Goal: Transaction & Acquisition: Purchase product/service

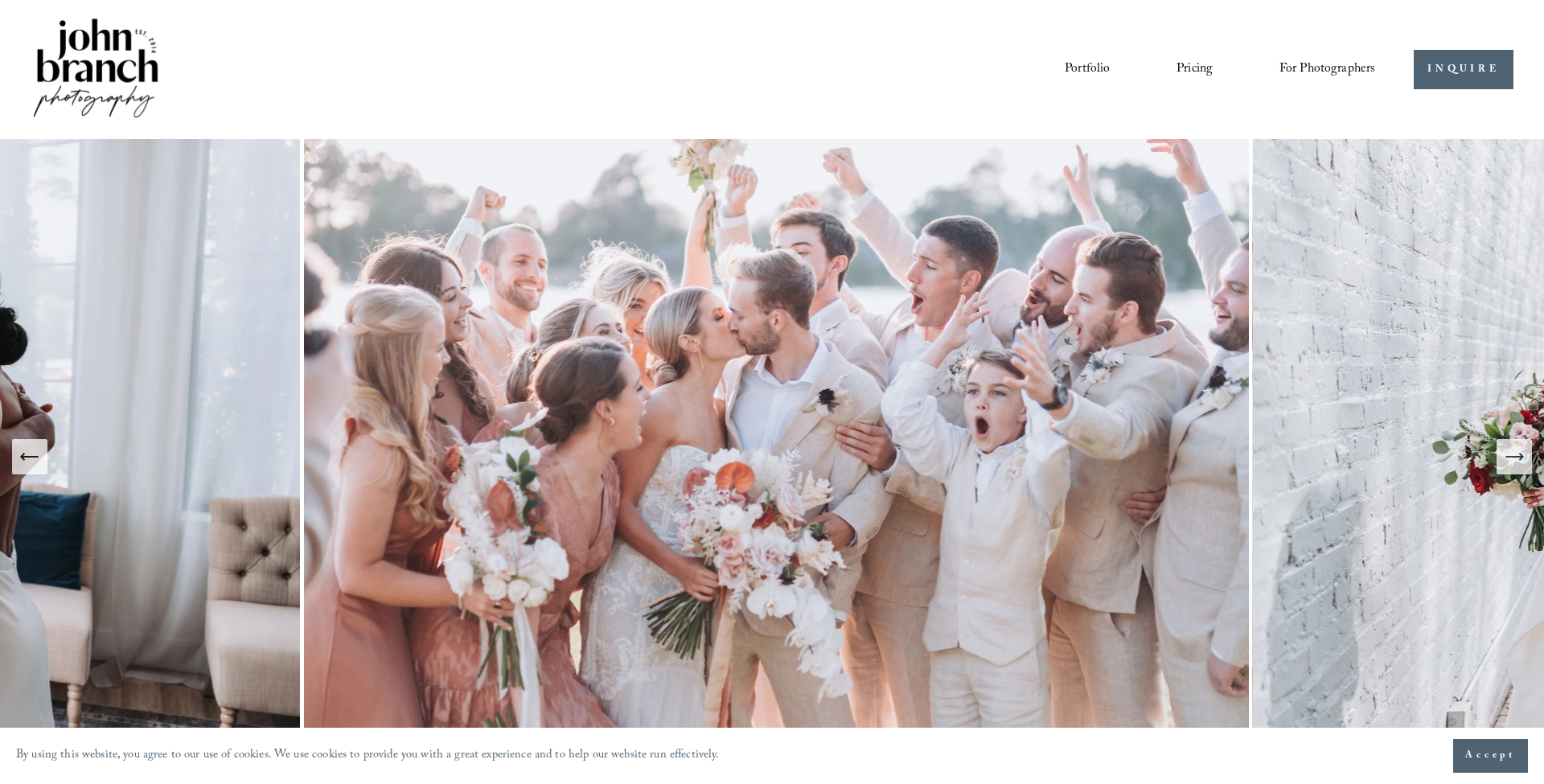
click at [0, 0] on span "Presets" at bounding box center [0, 0] width 0 height 0
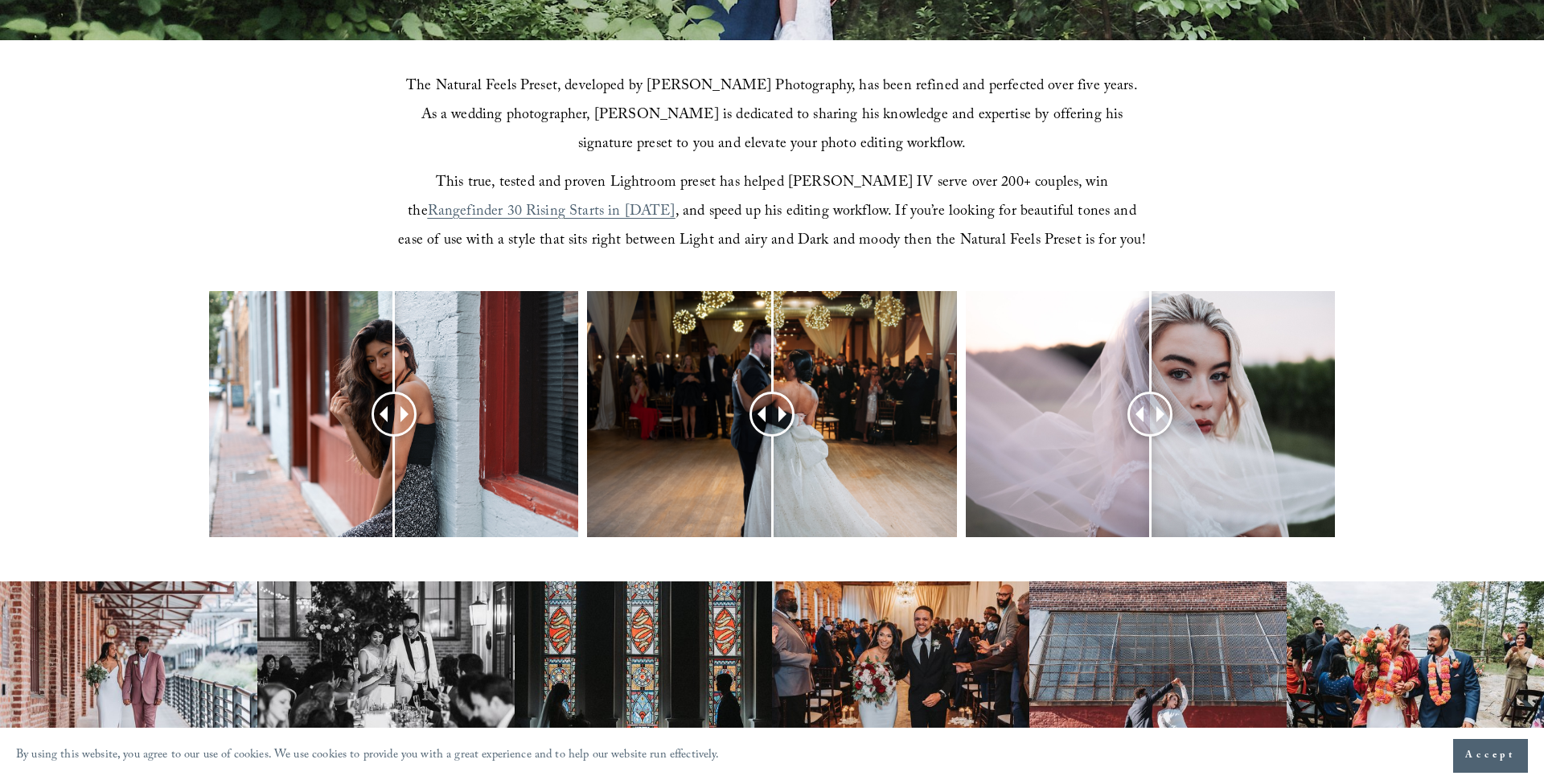
scroll to position [536, 0]
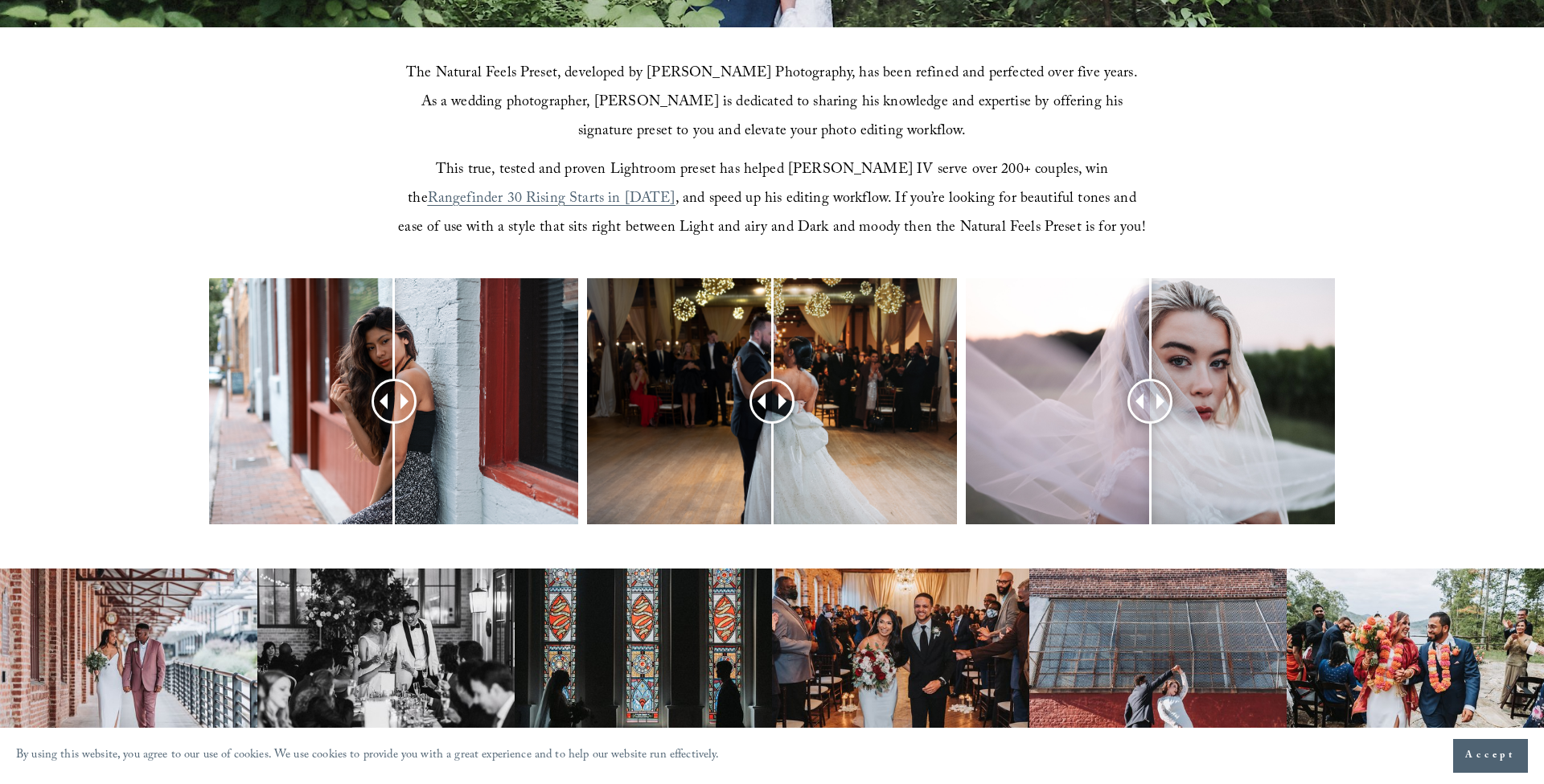
click at [1504, 750] on span "Accept" at bounding box center [1491, 755] width 51 height 16
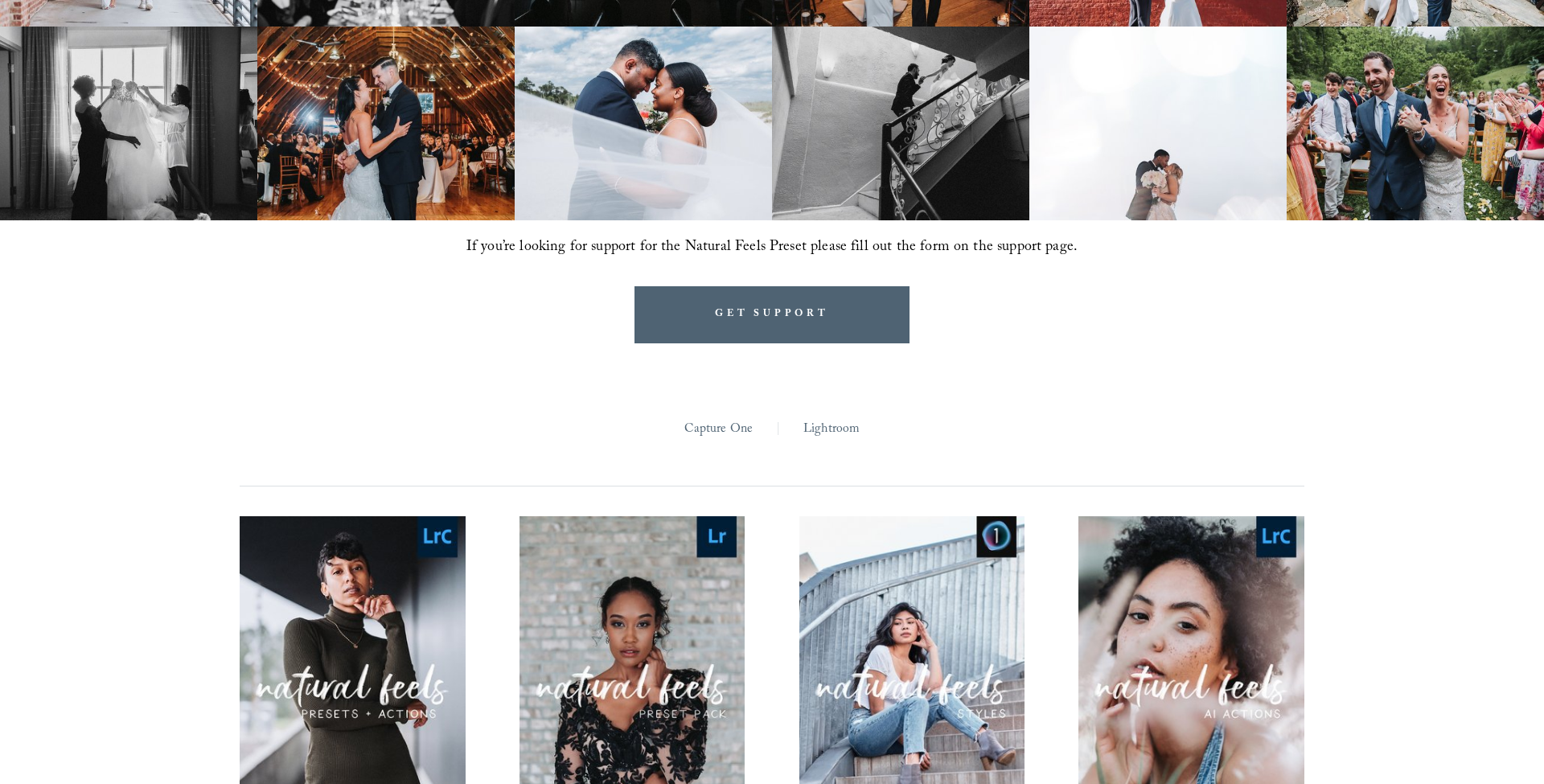
scroll to position [1274, 0]
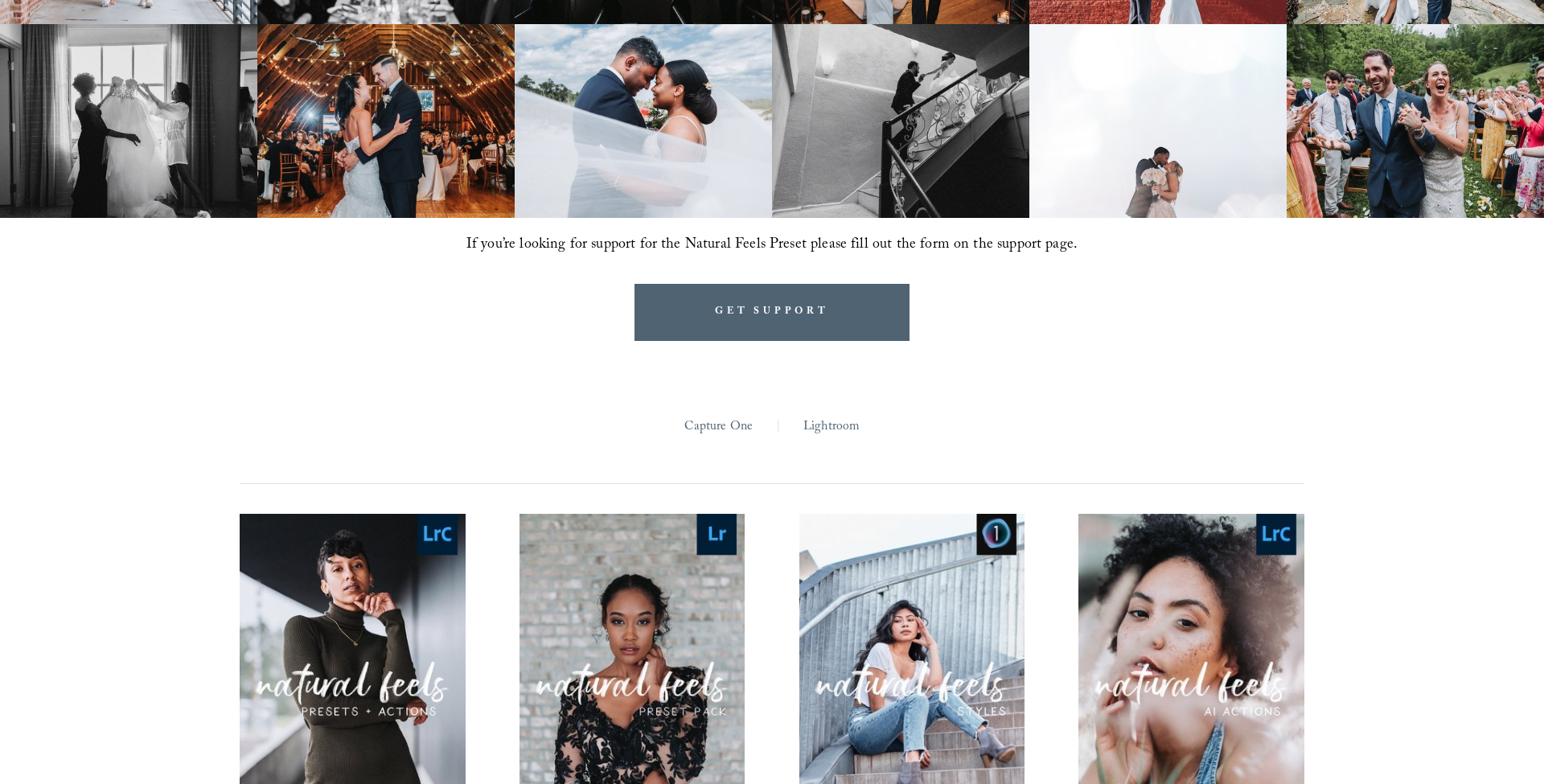
click at [723, 427] on link "Capture One" at bounding box center [719, 427] width 69 height 25
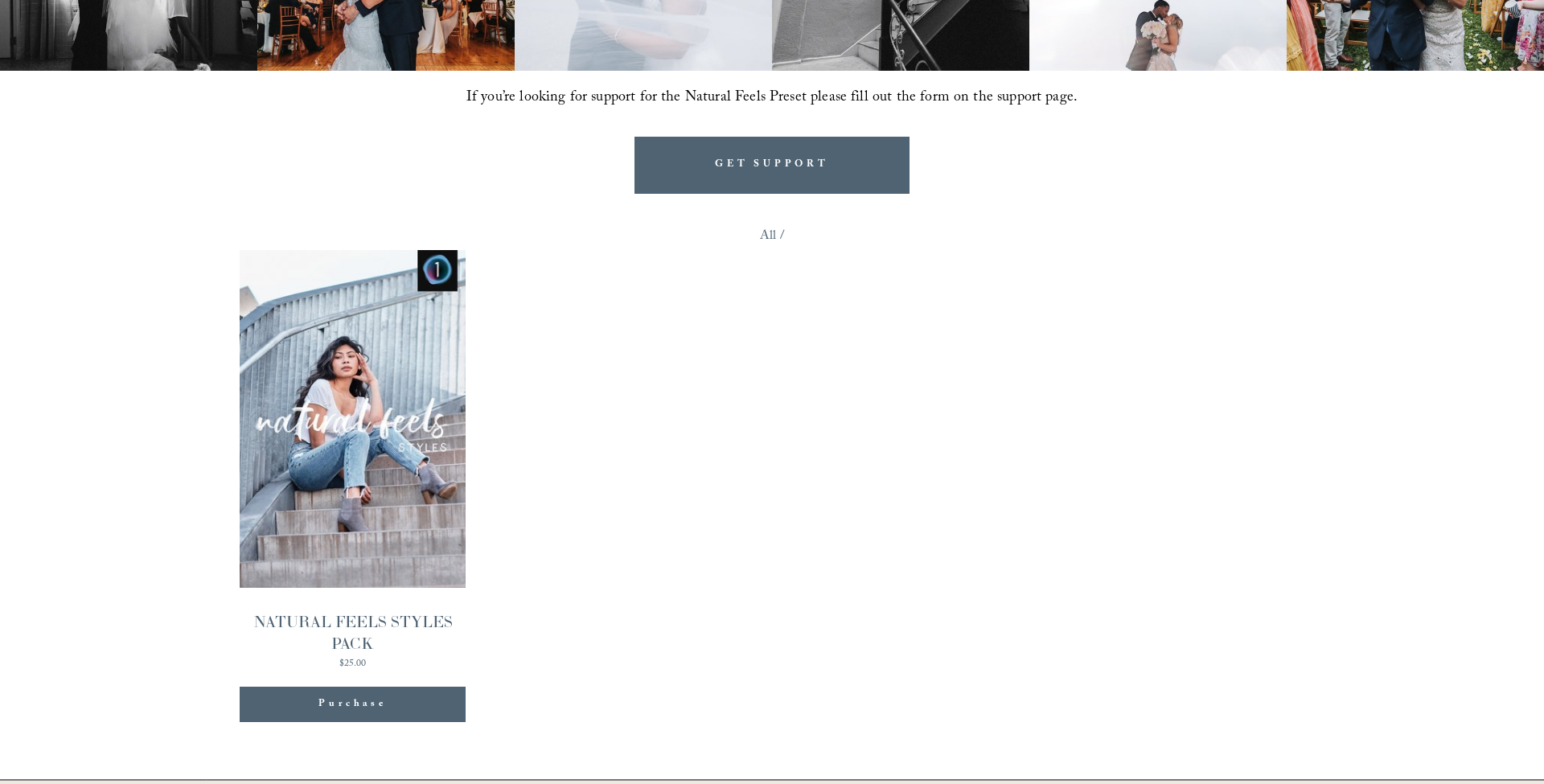
scroll to position [1424, 0]
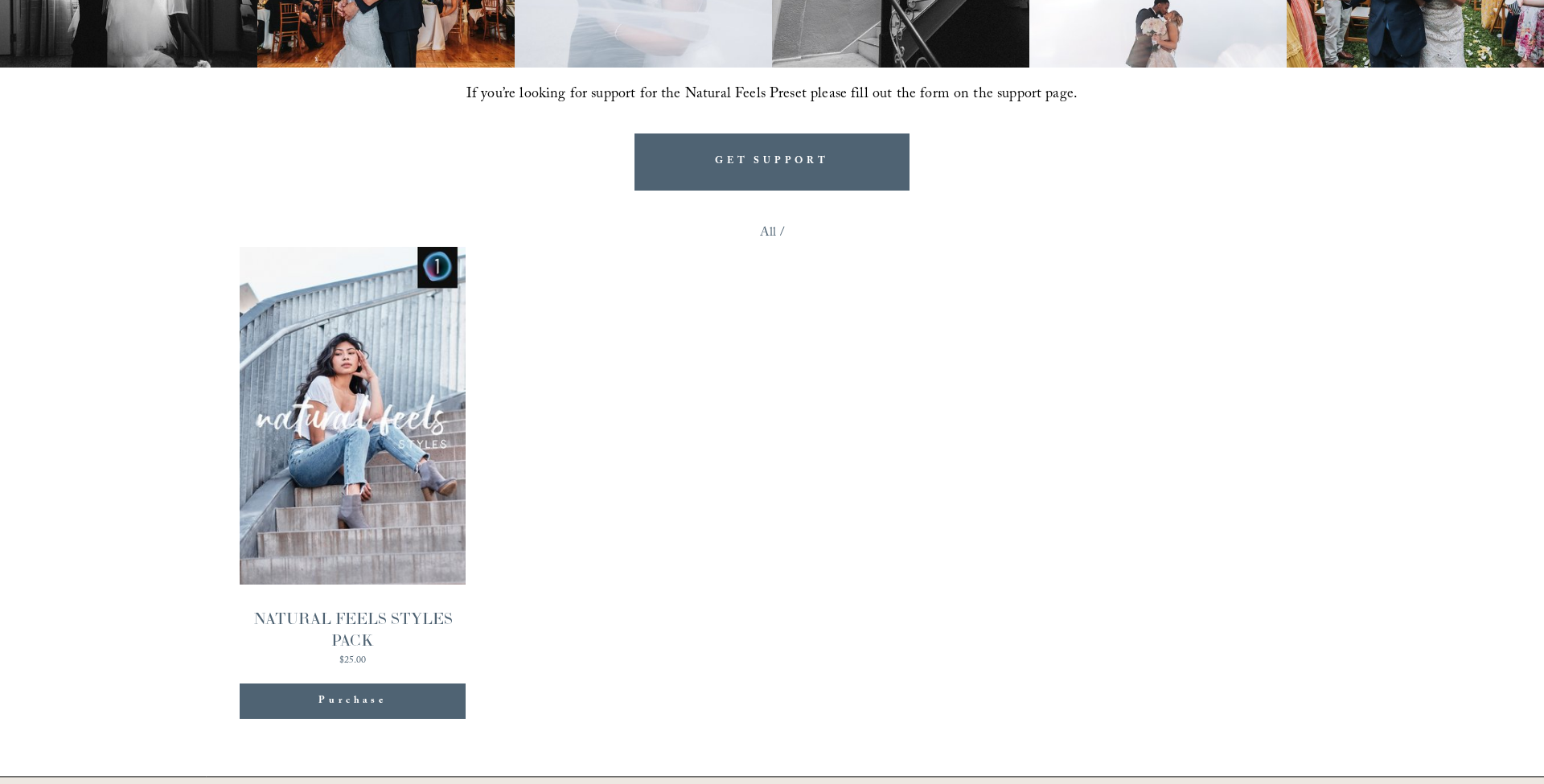
click at [352, 424] on link "Quick View NATURAL FEELS STYLES PACK $25.00" at bounding box center [352, 455] width 225 height 419
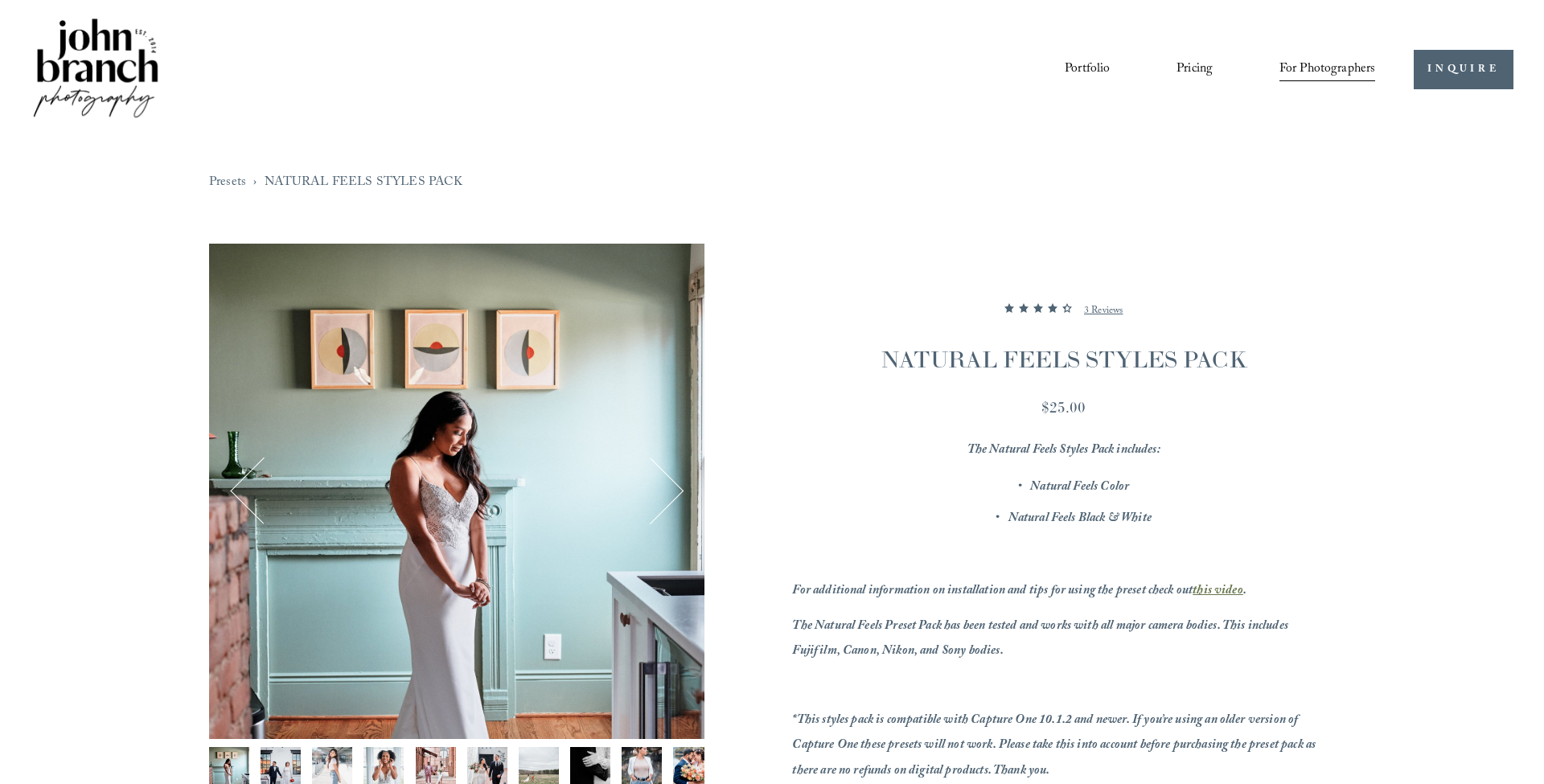
drag, startPoint x: 884, startPoint y: 352, endPoint x: 1280, endPoint y: 358, distance: 396.0
click at [1280, 358] on h1 "NATURAL FEELS STYLES PACK" at bounding box center [1063, 359] width 543 height 32
copy h1 "NATURAL FEELS STYLES PACK"
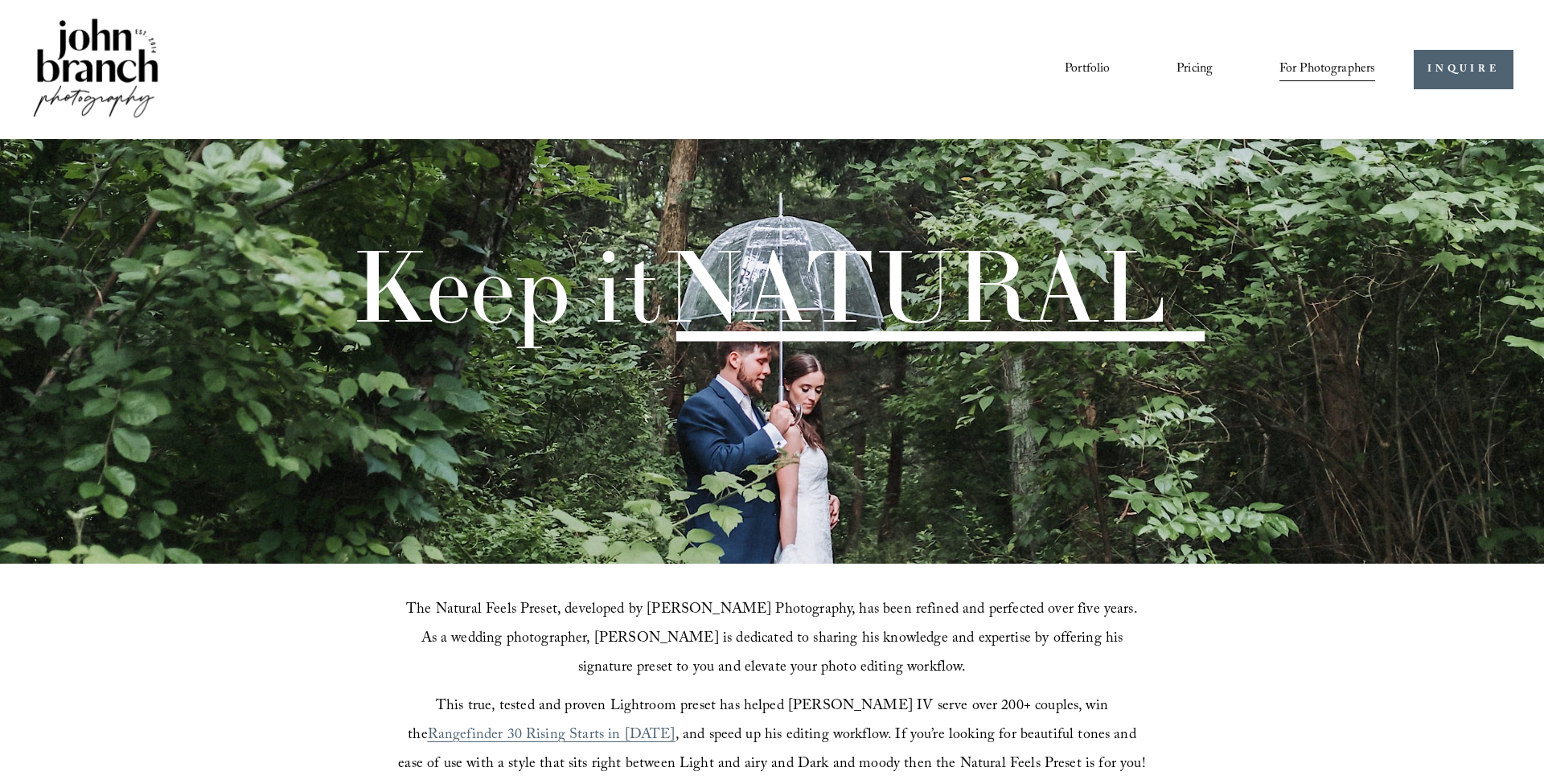
click at [1185, 65] on link "Pricing" at bounding box center [1194, 70] width 36 height 27
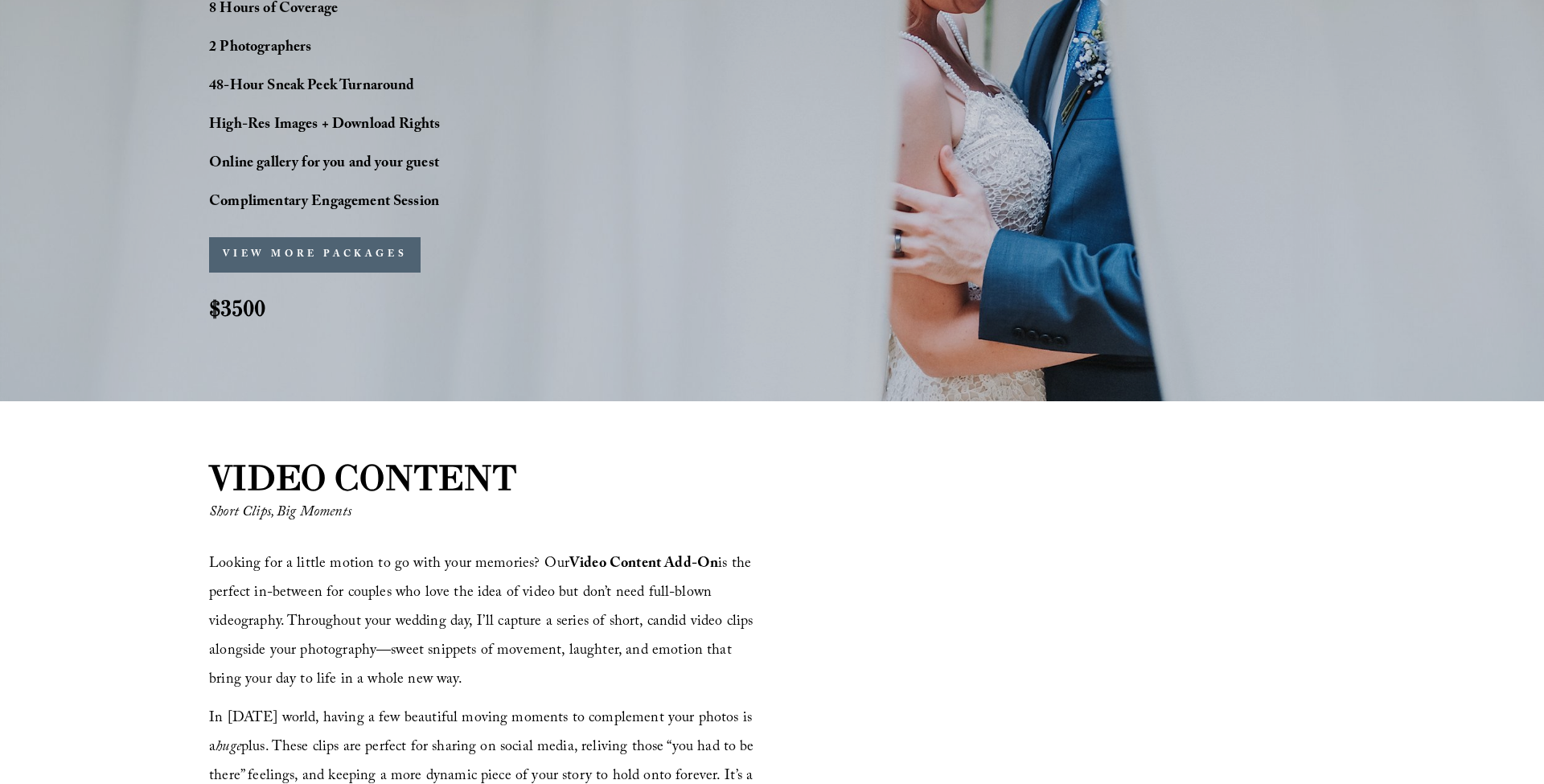
scroll to position [1449, 0]
click at [318, 255] on button "VIEW MORE PACKAGES" at bounding box center [315, 254] width 212 height 35
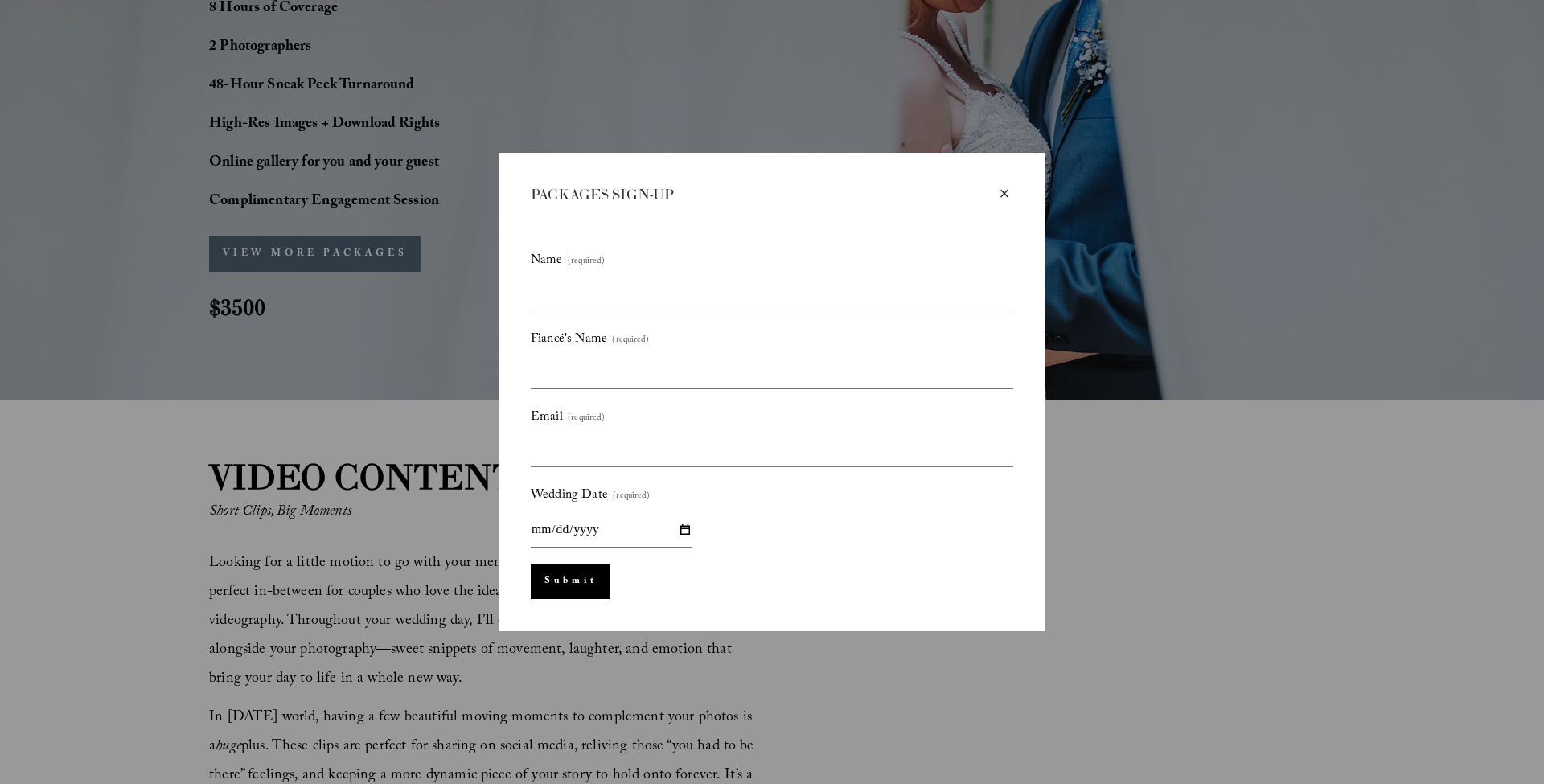
click at [1002, 190] on div "×" at bounding box center [1004, 193] width 17 height 17
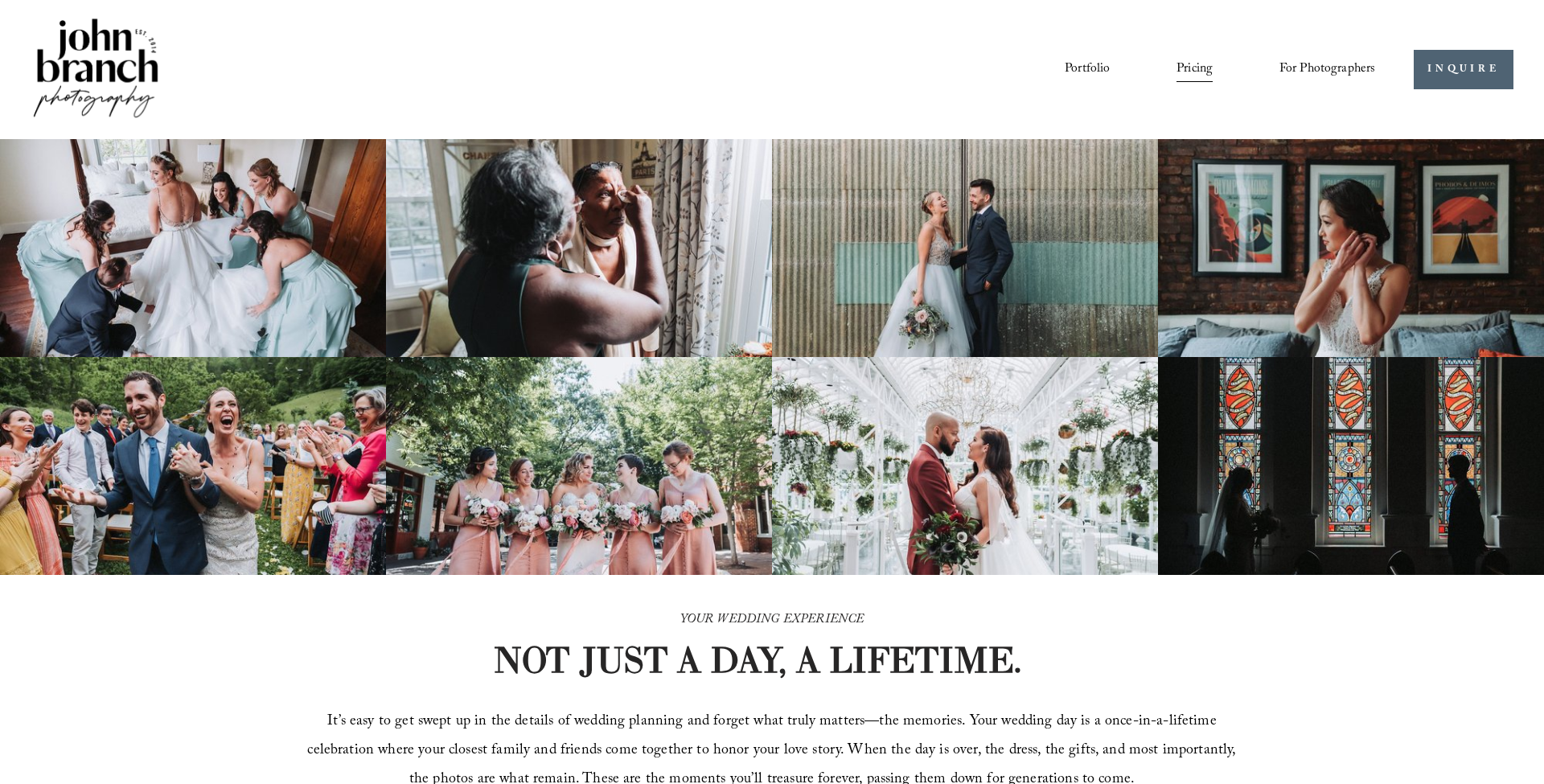
scroll to position [0, 0]
click at [1333, 65] on span "For Photographers" at bounding box center [1328, 70] width 97 height 25
click at [0, 0] on span "Presets" at bounding box center [0, 0] width 0 height 0
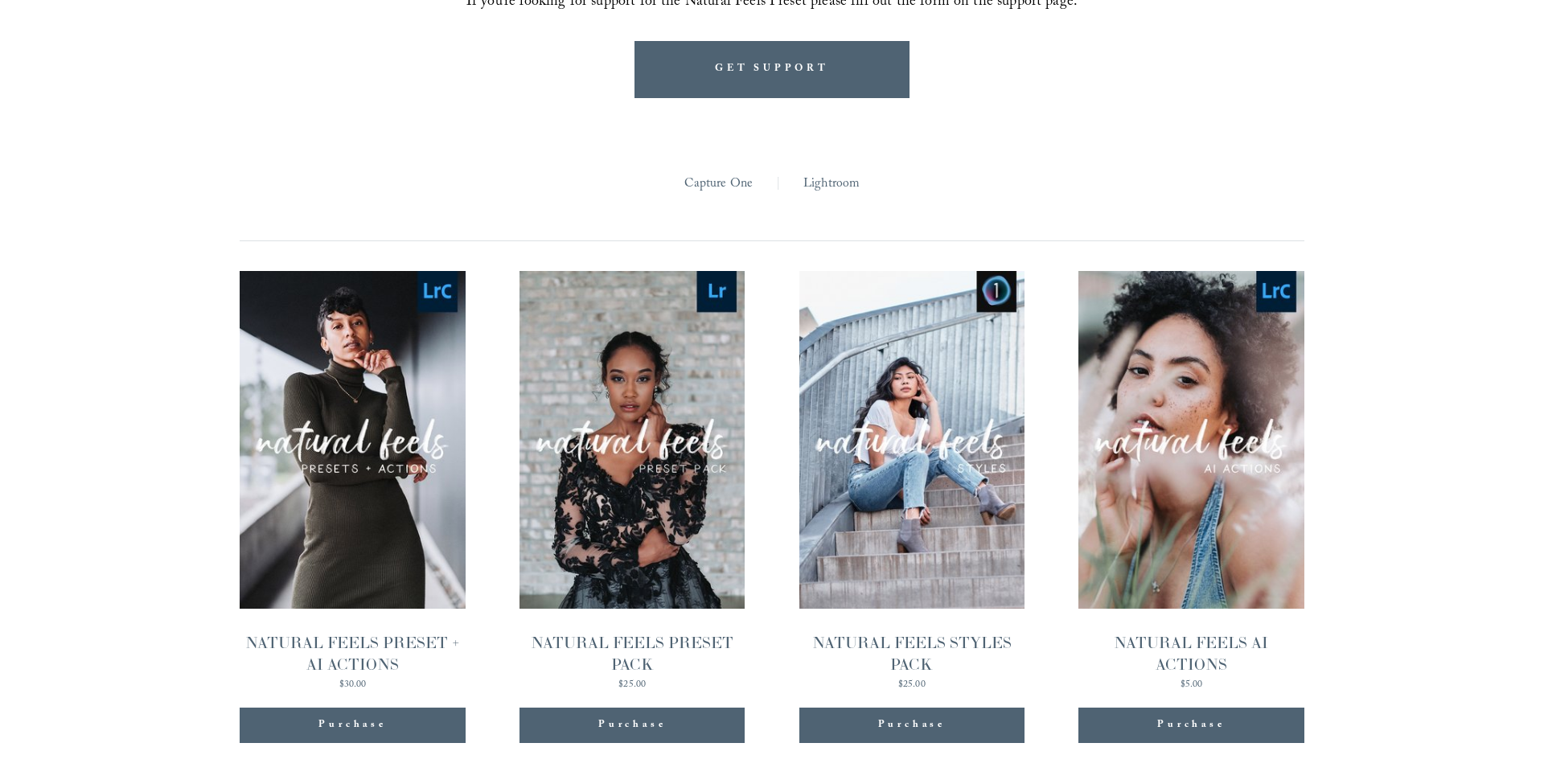
scroll to position [1519, 0]
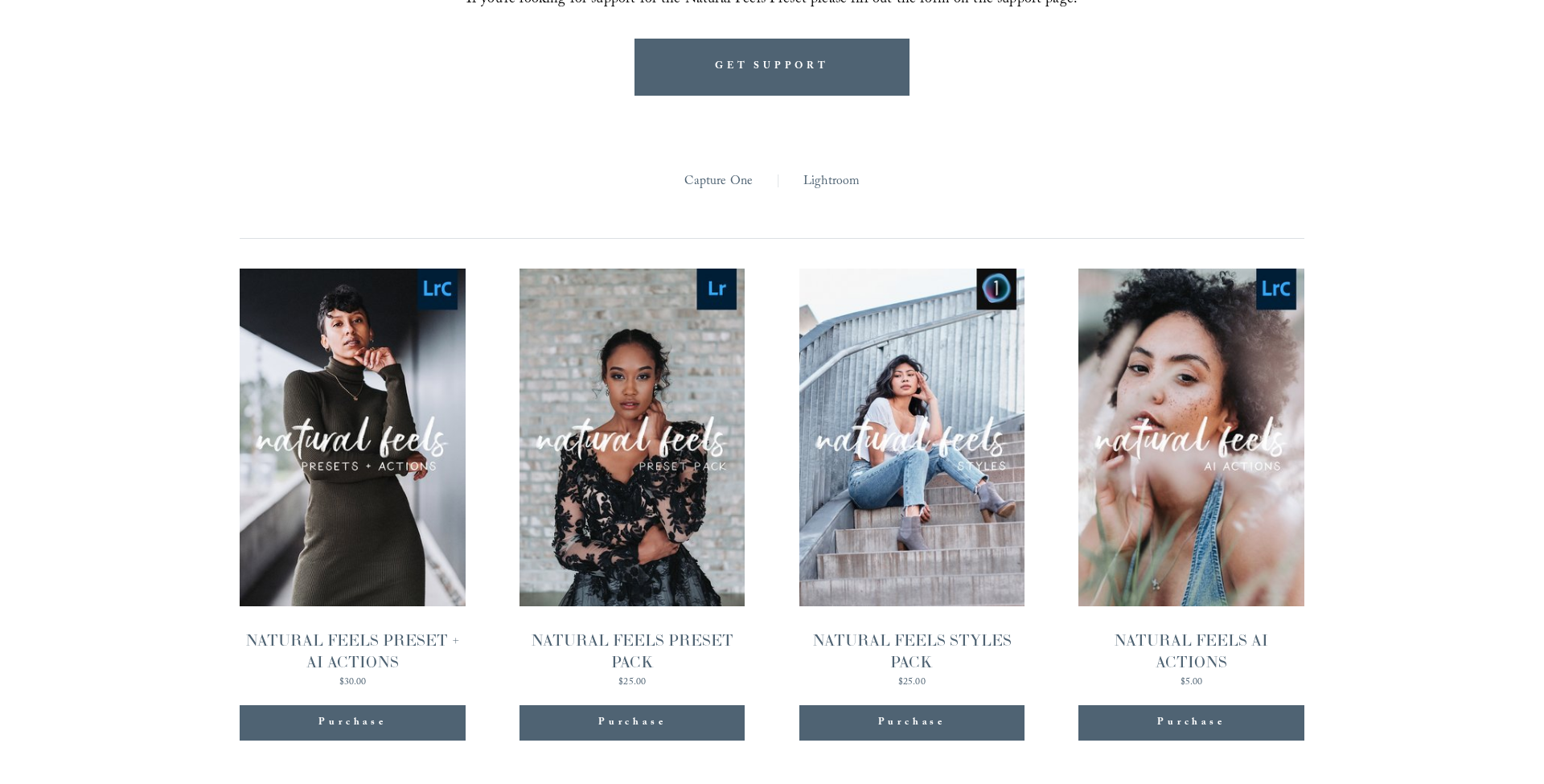
click at [899, 454] on link "Quick View NATURAL FEELS STYLES PACK $25.00" at bounding box center [912, 478] width 225 height 419
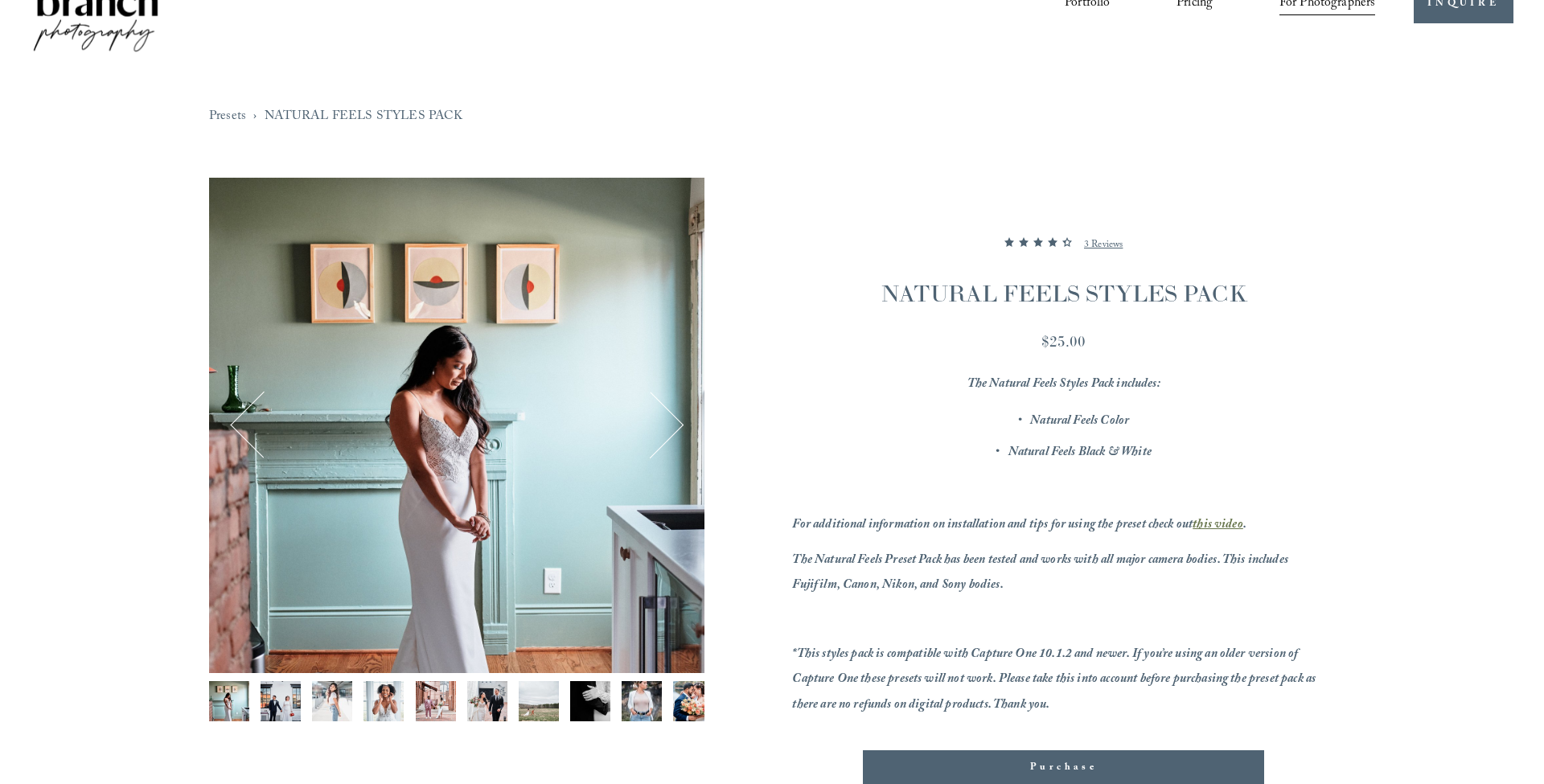
scroll to position [67, 0]
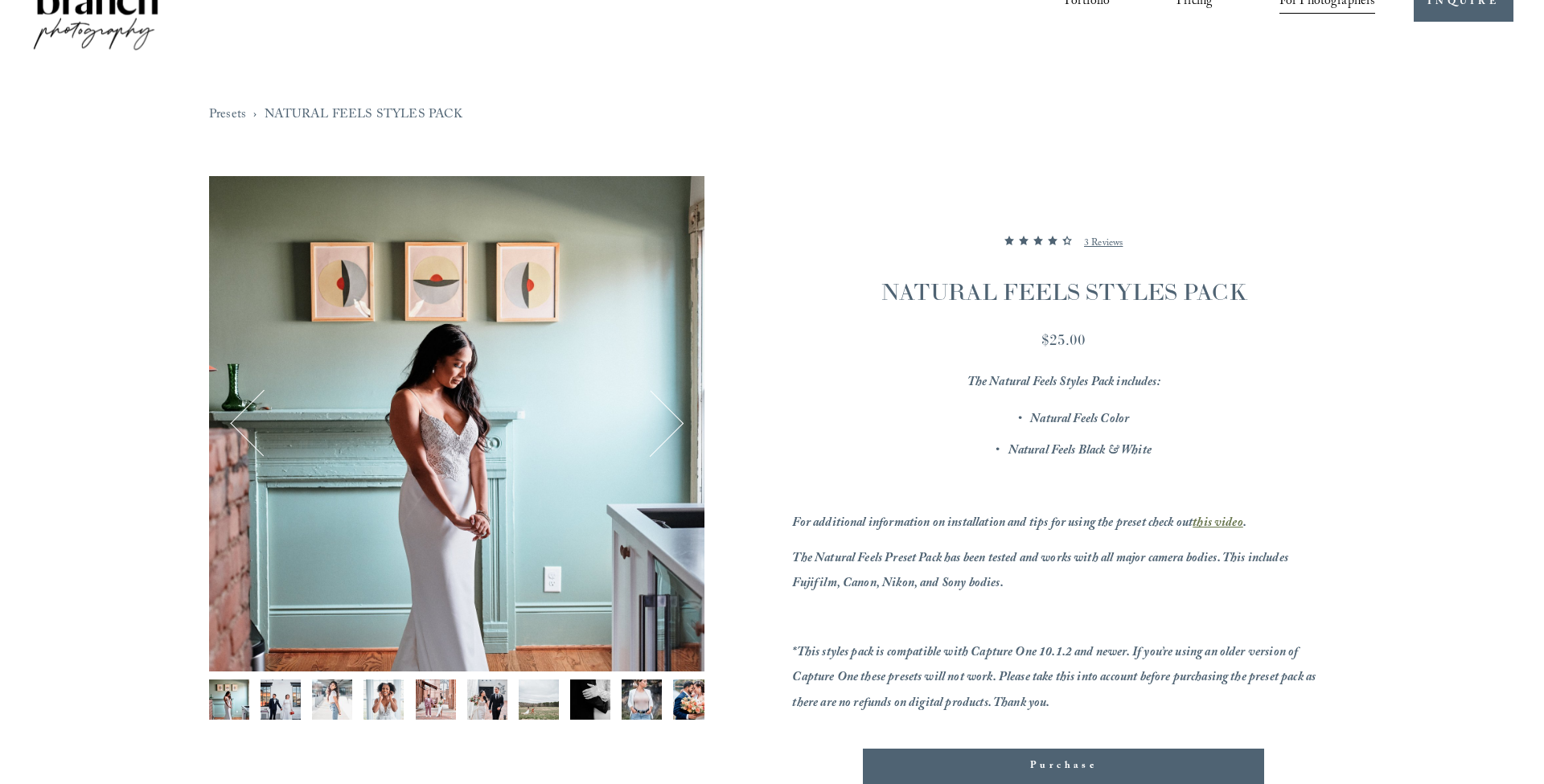
click at [673, 426] on button "Next" at bounding box center [650, 423] width 62 height 62
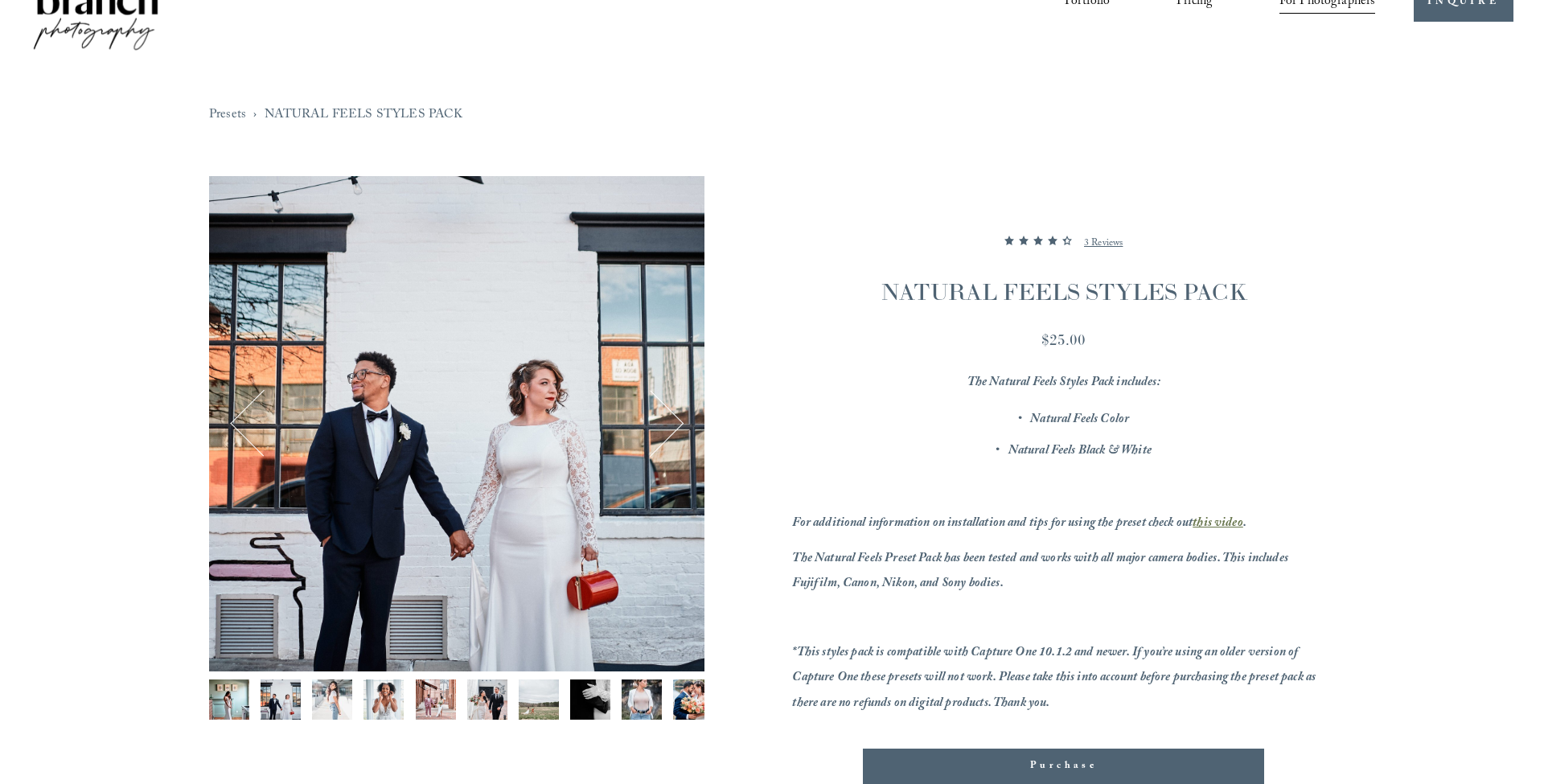
click at [680, 422] on button "Next" at bounding box center [650, 423] width 62 height 62
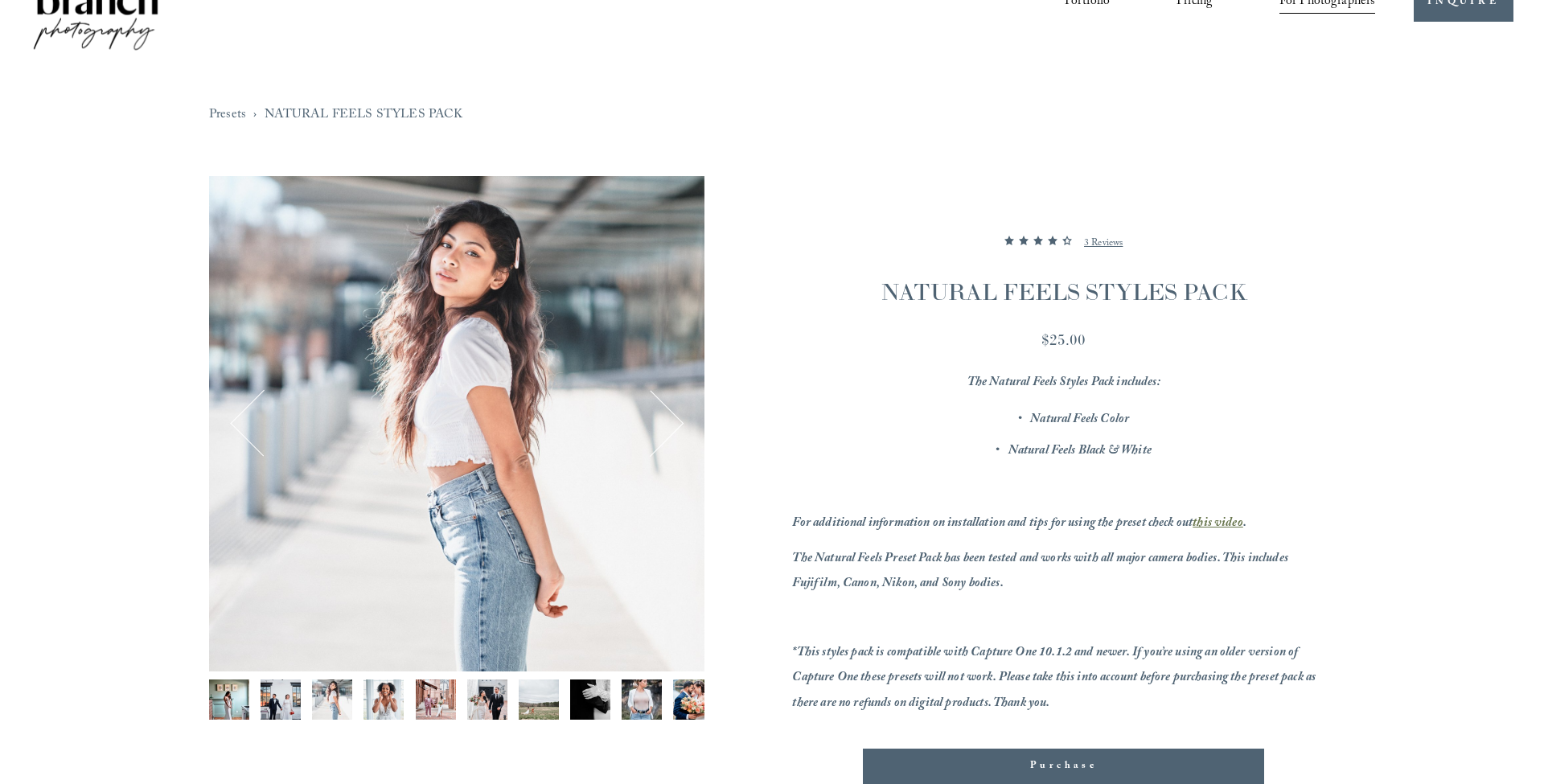
click at [680, 424] on button "Next" at bounding box center [650, 423] width 62 height 62
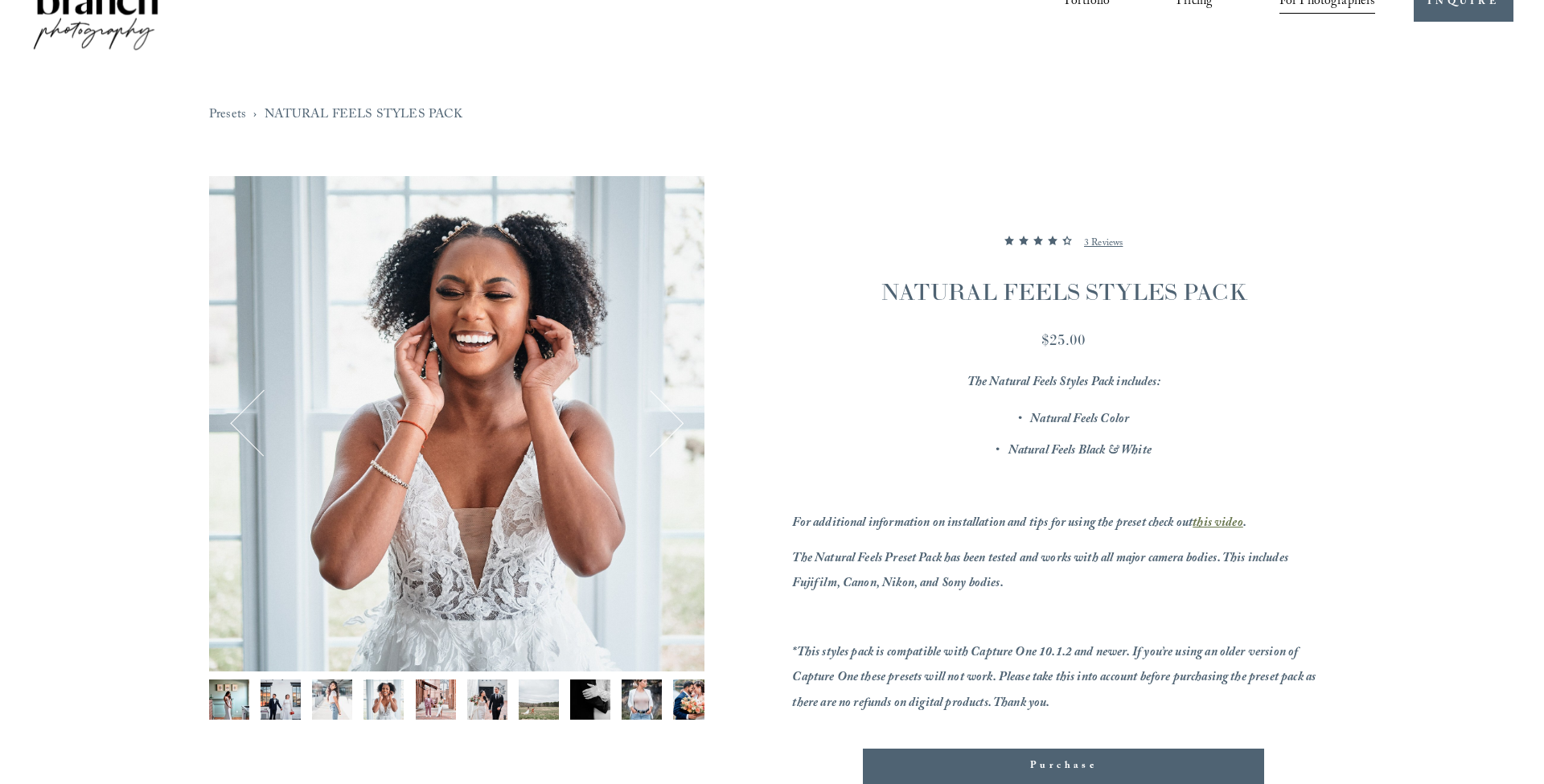
click at [680, 424] on button "Next" at bounding box center [650, 423] width 62 height 62
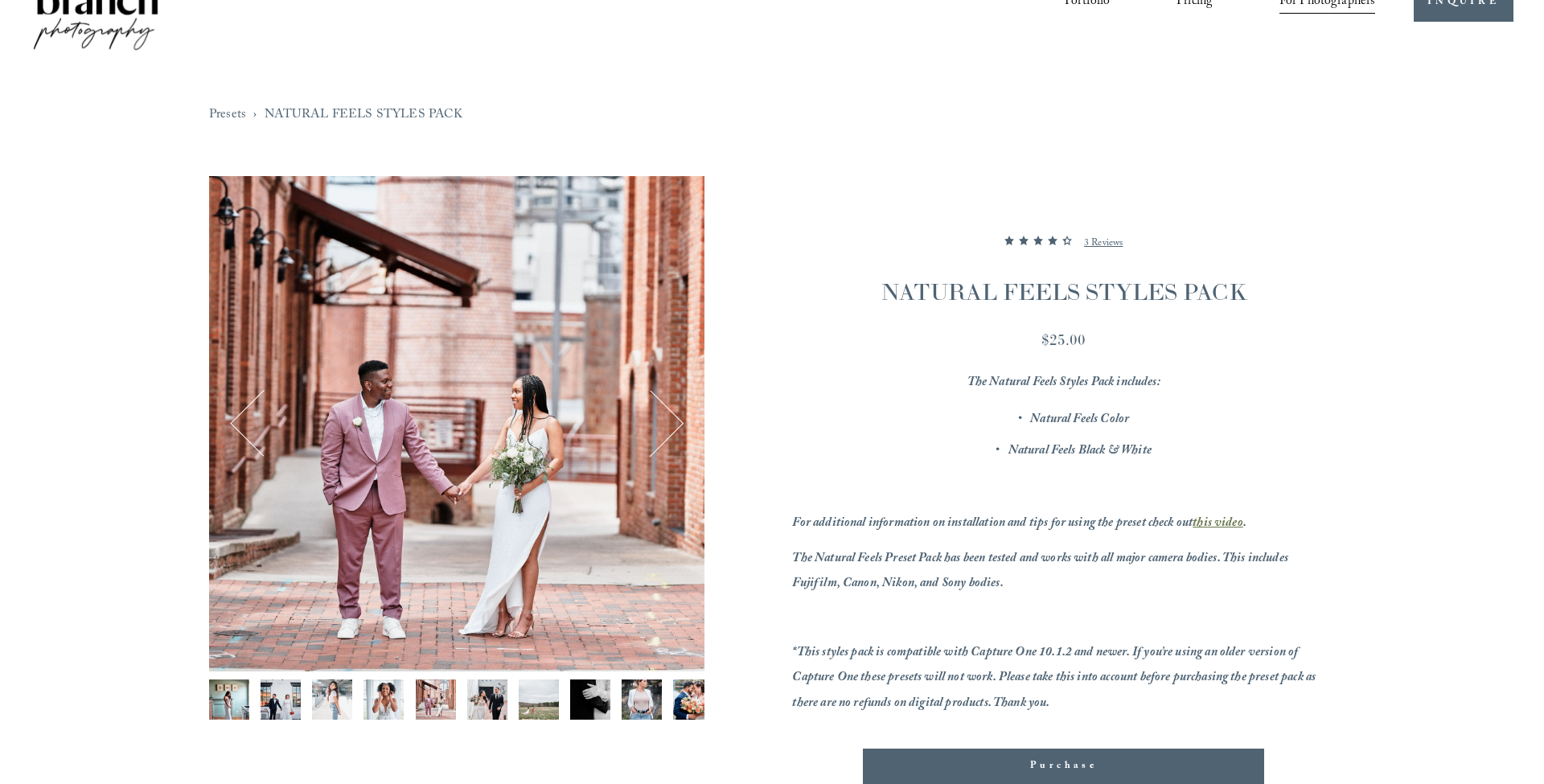
click at [680, 424] on button "Next" at bounding box center [650, 423] width 62 height 62
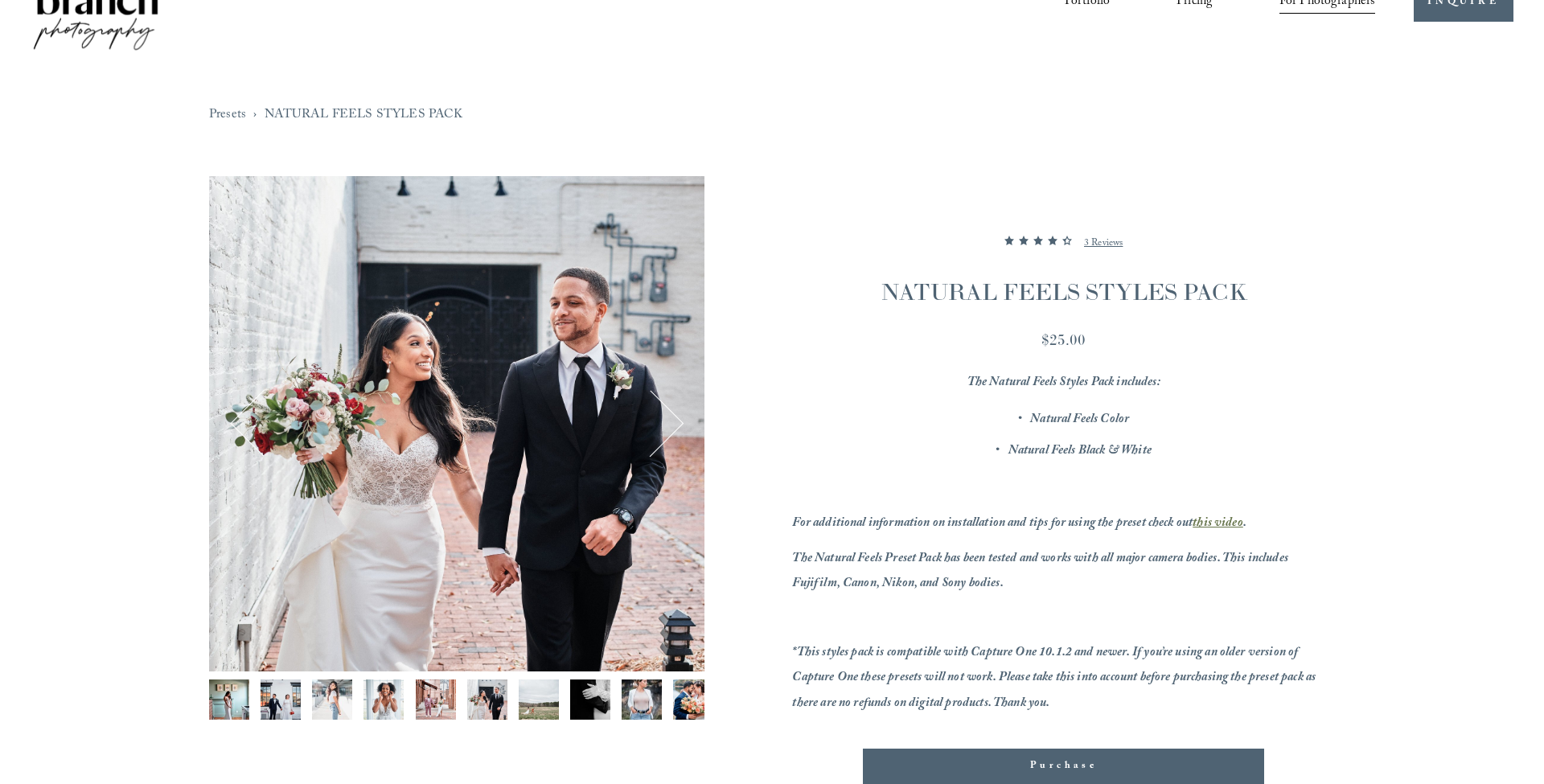
click at [680, 424] on button "Next" at bounding box center [650, 423] width 62 height 62
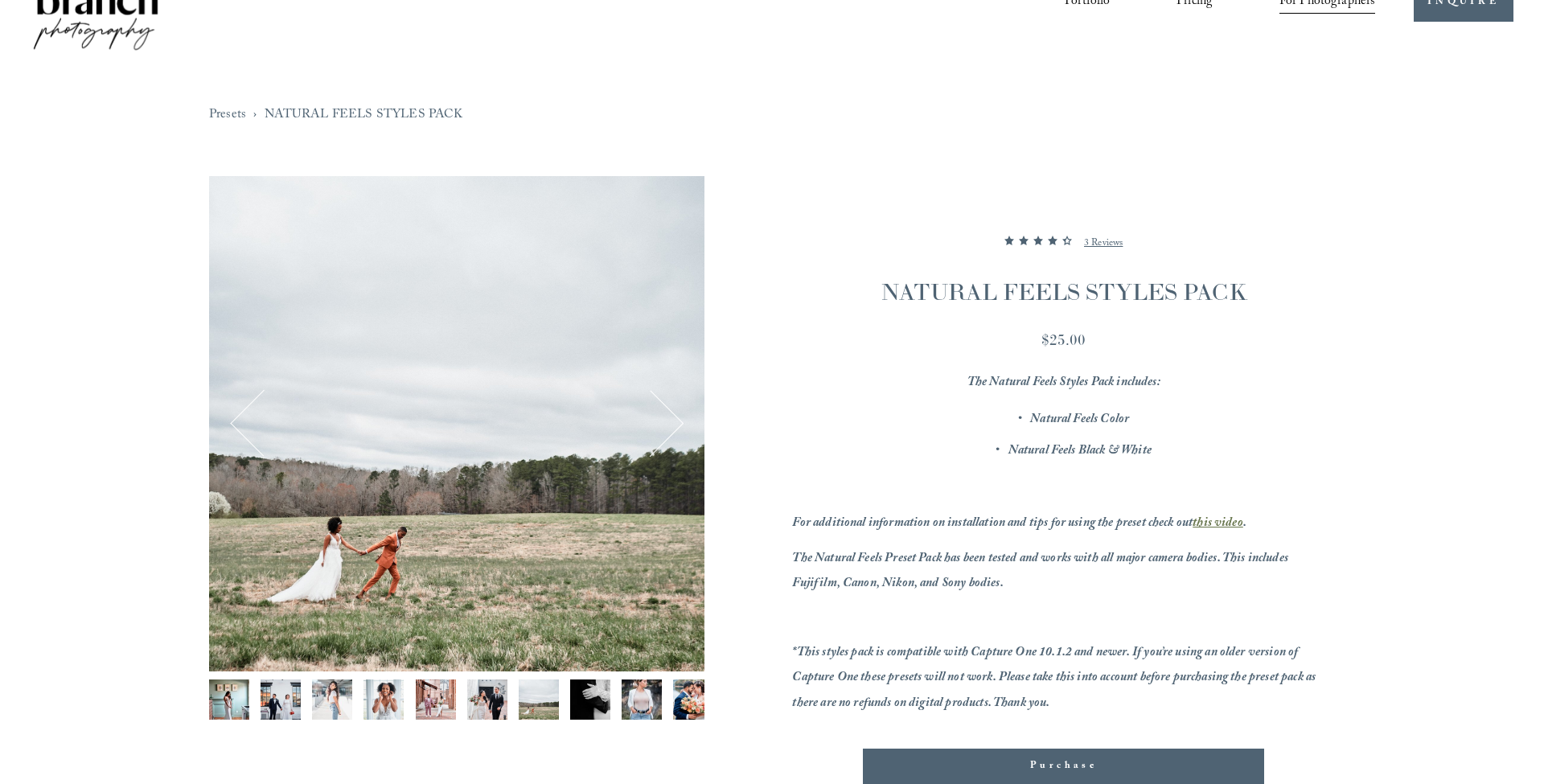
click at [677, 425] on button "Next" at bounding box center [650, 423] width 62 height 62
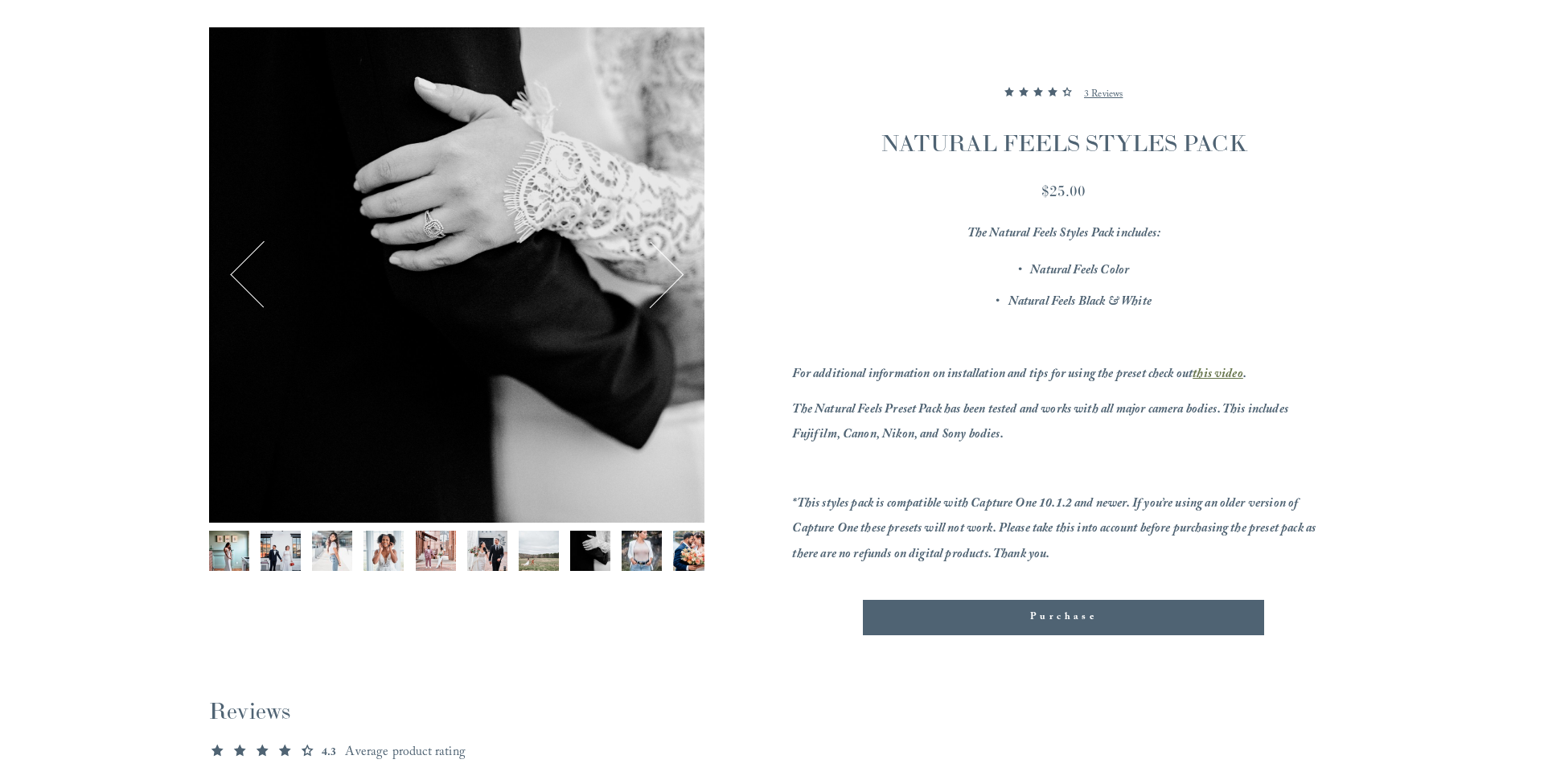
scroll to position [219, 0]
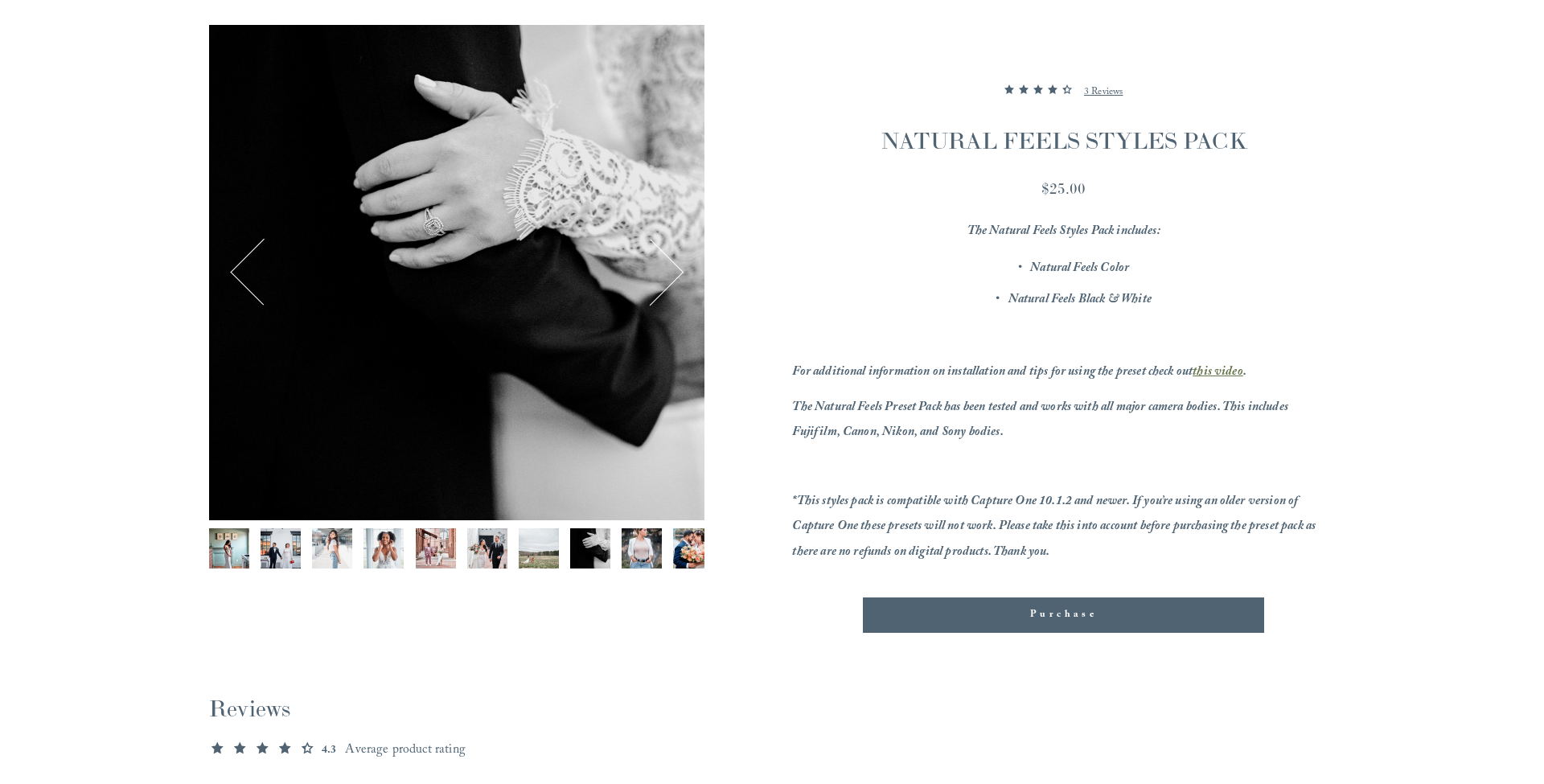
click at [235, 271] on button "Previous" at bounding box center [263, 272] width 62 height 62
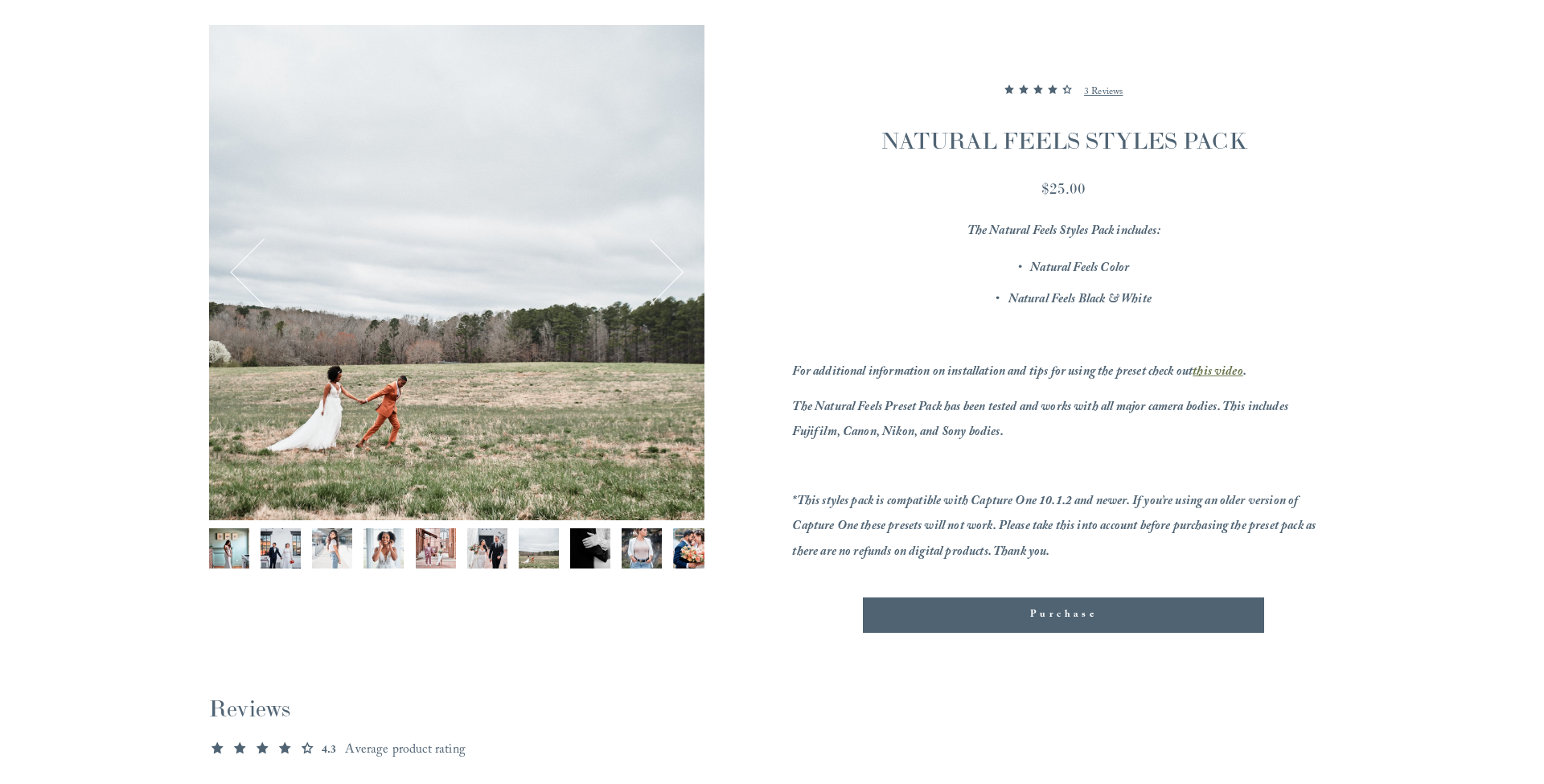
click at [238, 270] on button "Previous" at bounding box center [263, 272] width 62 height 62
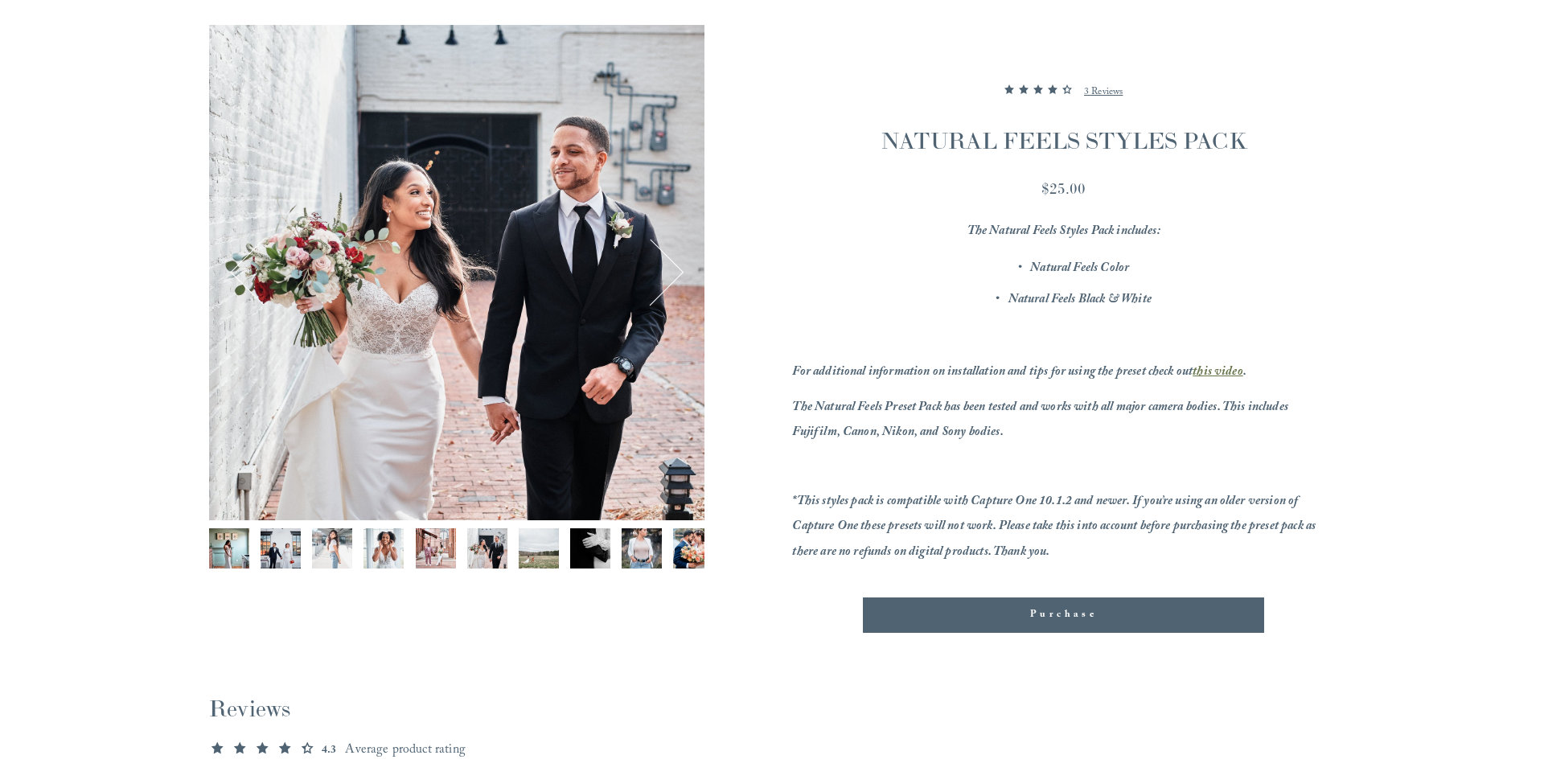
click at [237, 270] on button "Previous" at bounding box center [263, 272] width 62 height 62
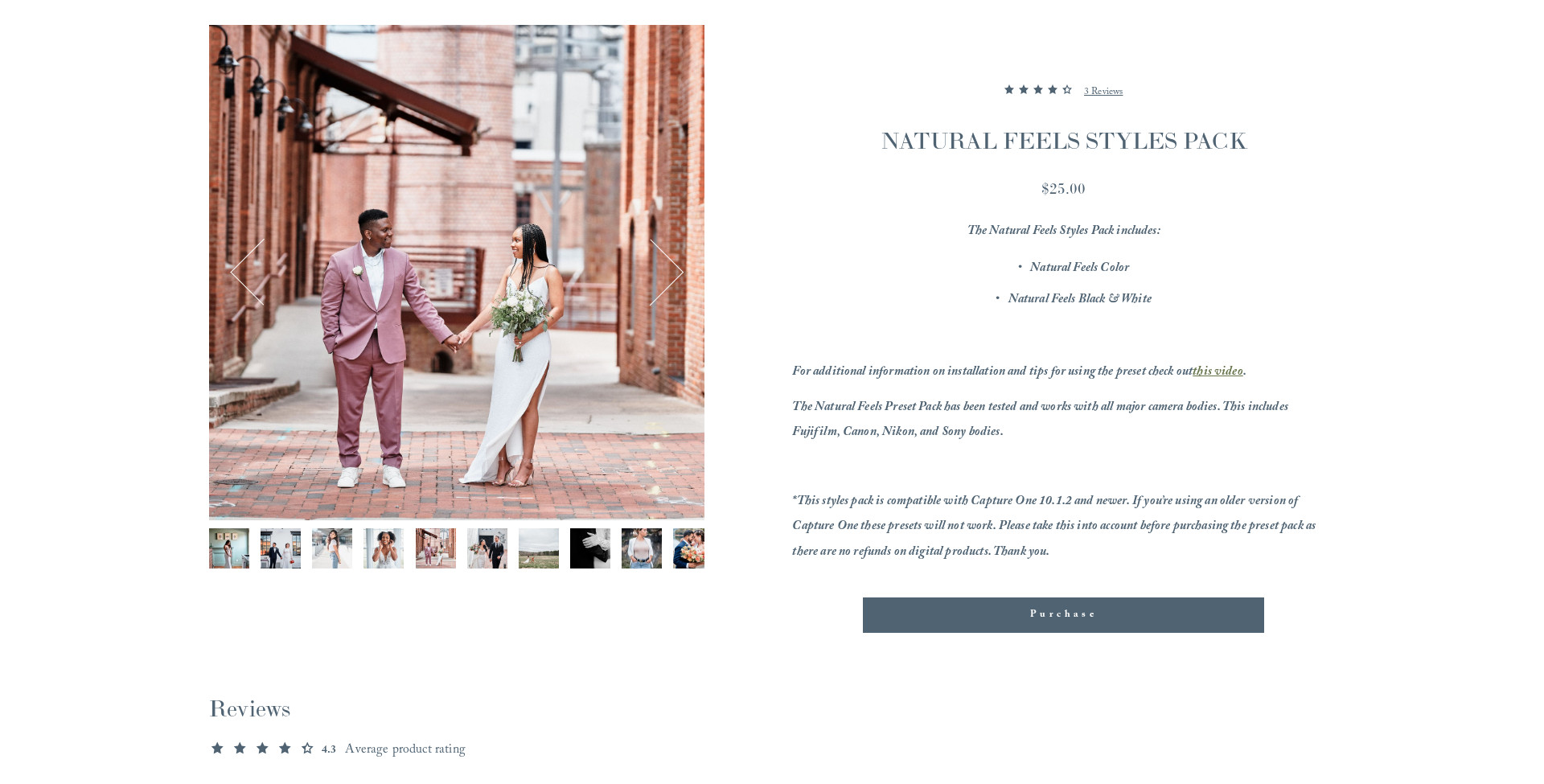
click at [237, 270] on button "Previous" at bounding box center [263, 272] width 62 height 62
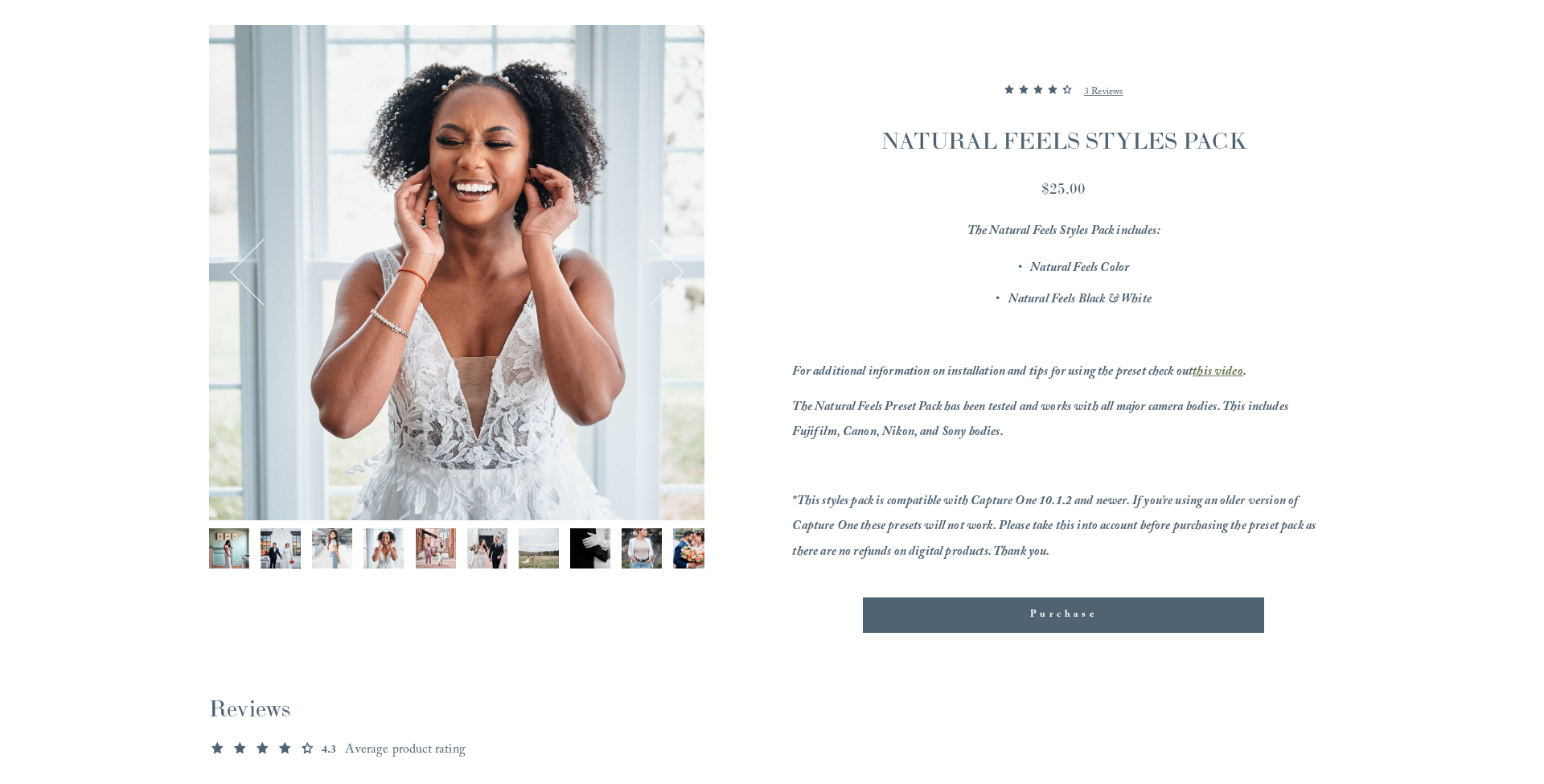
click at [237, 270] on button "Previous" at bounding box center [263, 272] width 62 height 62
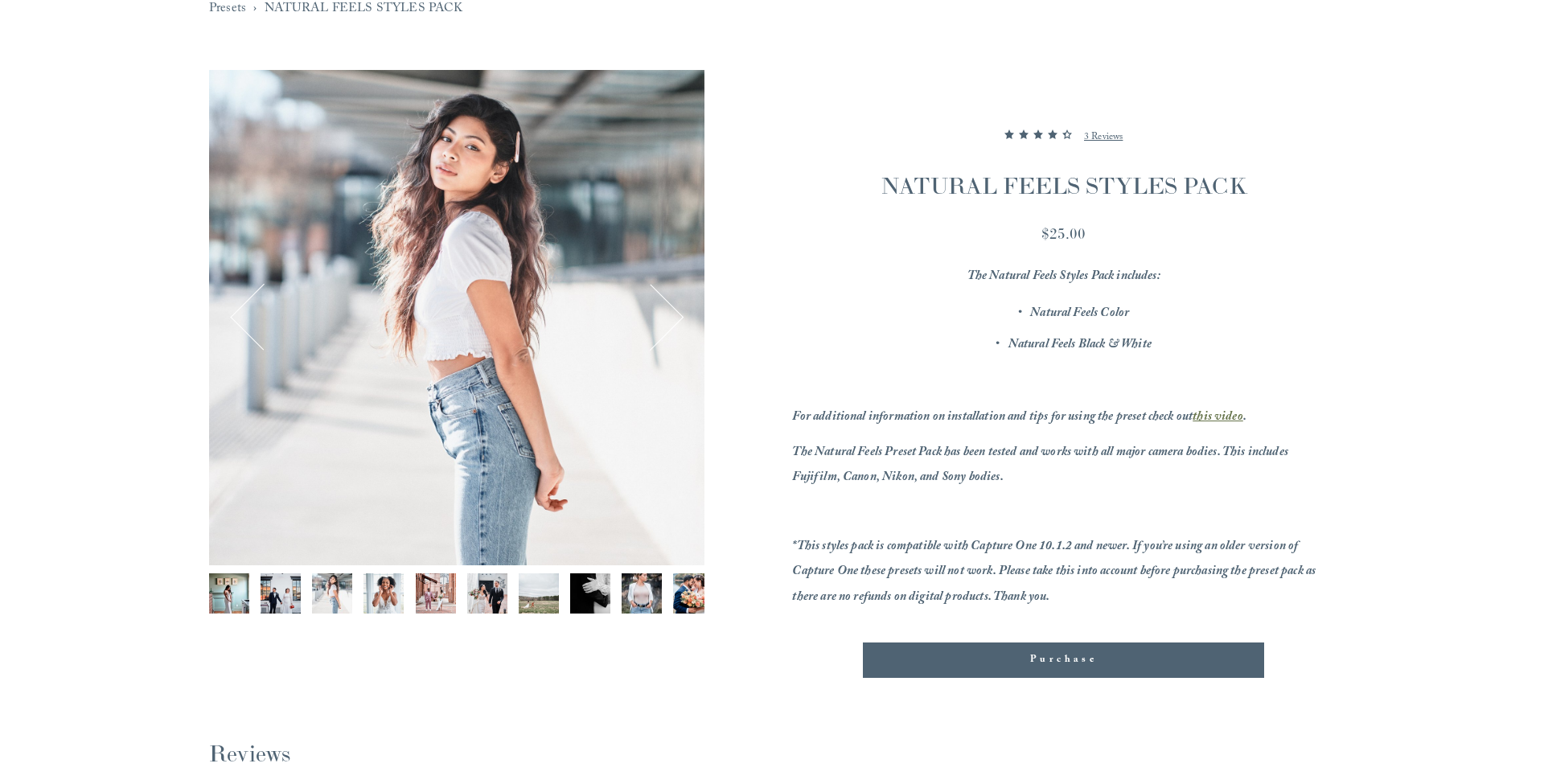
scroll to position [174, 0]
click at [588, 589] on img "Image 8 of 13" at bounding box center [590, 593] width 40 height 40
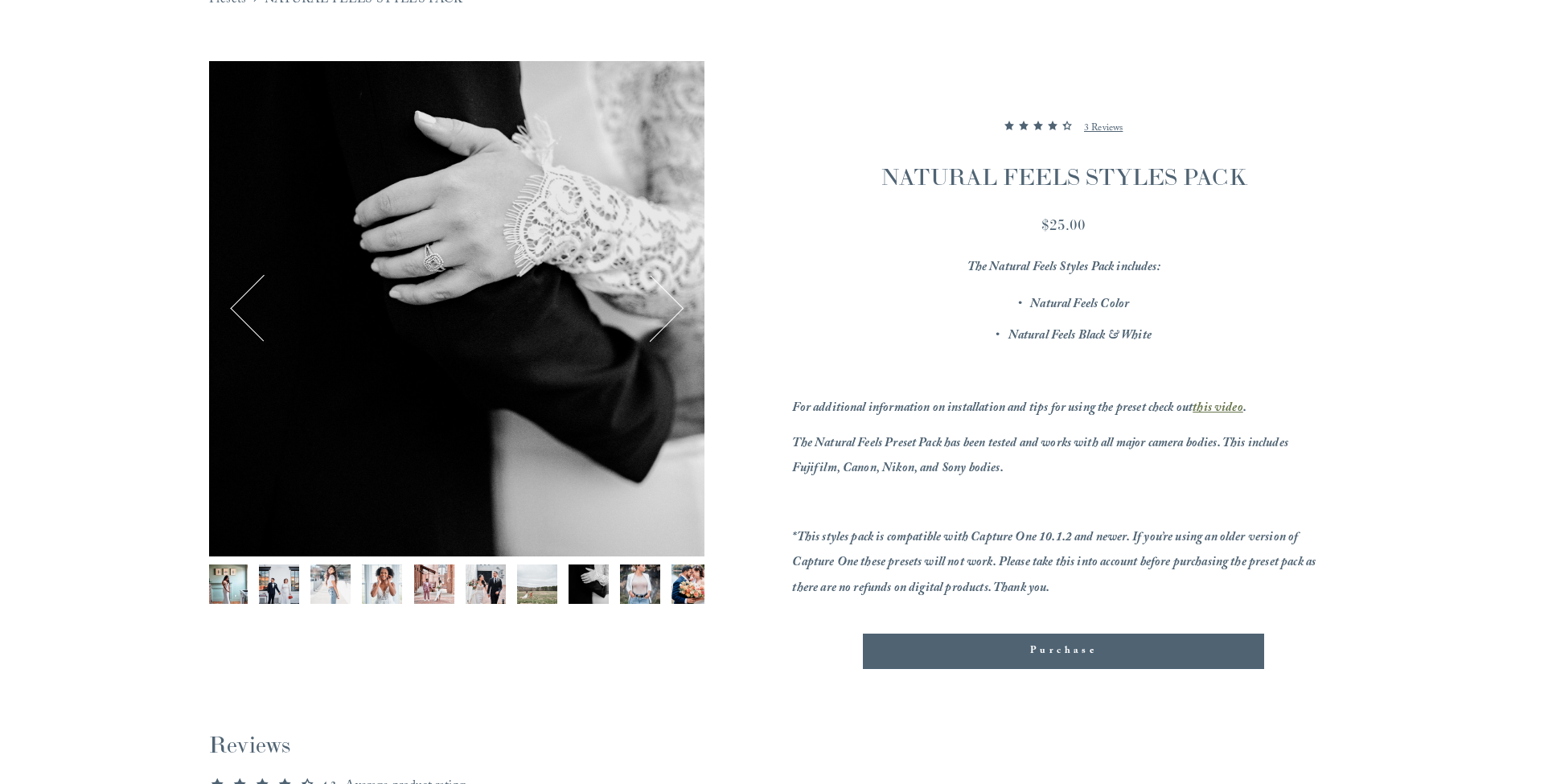
scroll to position [182, 0]
click at [669, 320] on button "Next" at bounding box center [650, 308] width 62 height 62
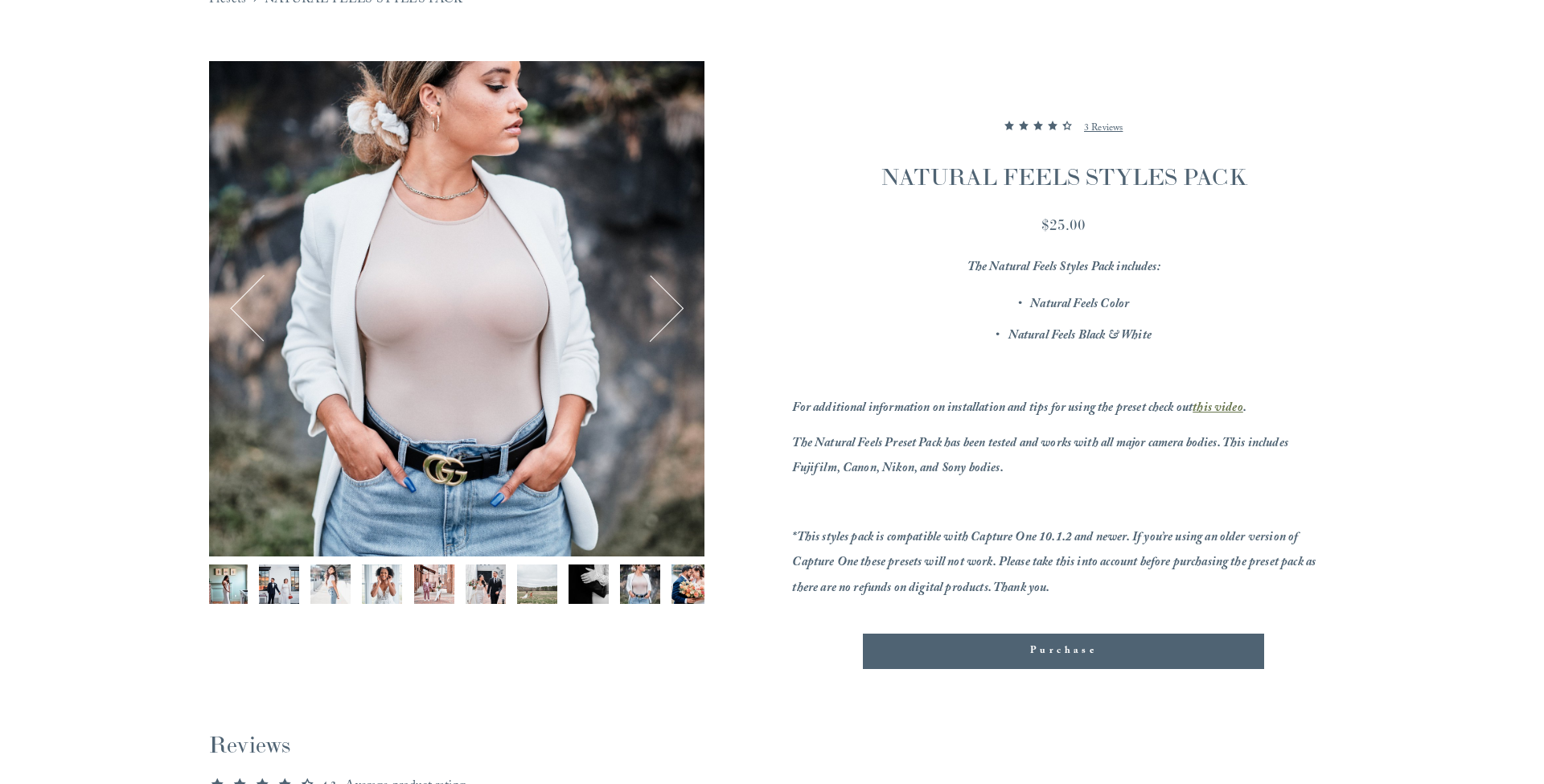
click at [670, 313] on button "Next" at bounding box center [650, 308] width 62 height 62
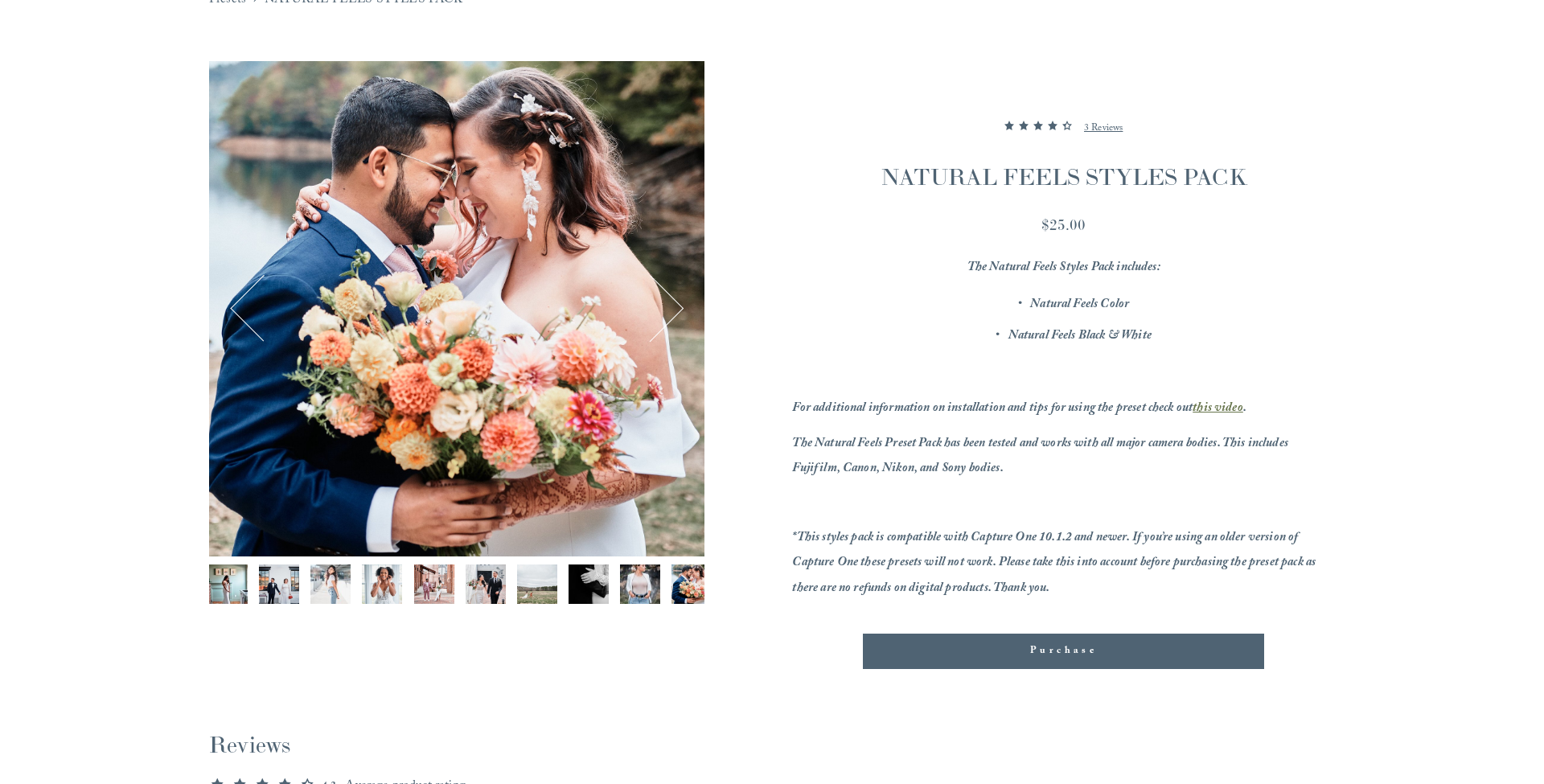
click at [670, 313] on button "Next" at bounding box center [650, 308] width 62 height 62
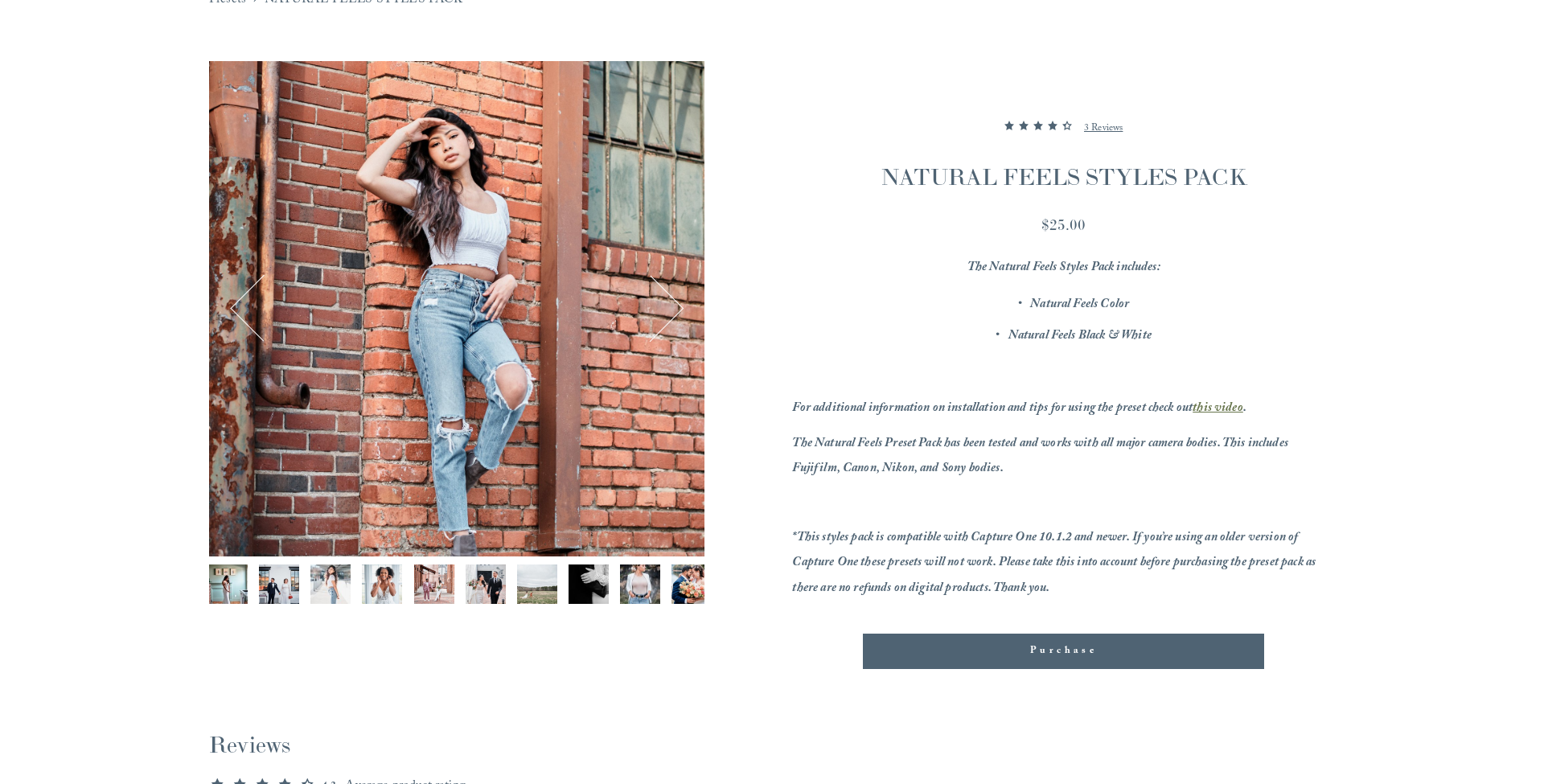
click at [677, 303] on button "Next" at bounding box center [650, 308] width 62 height 62
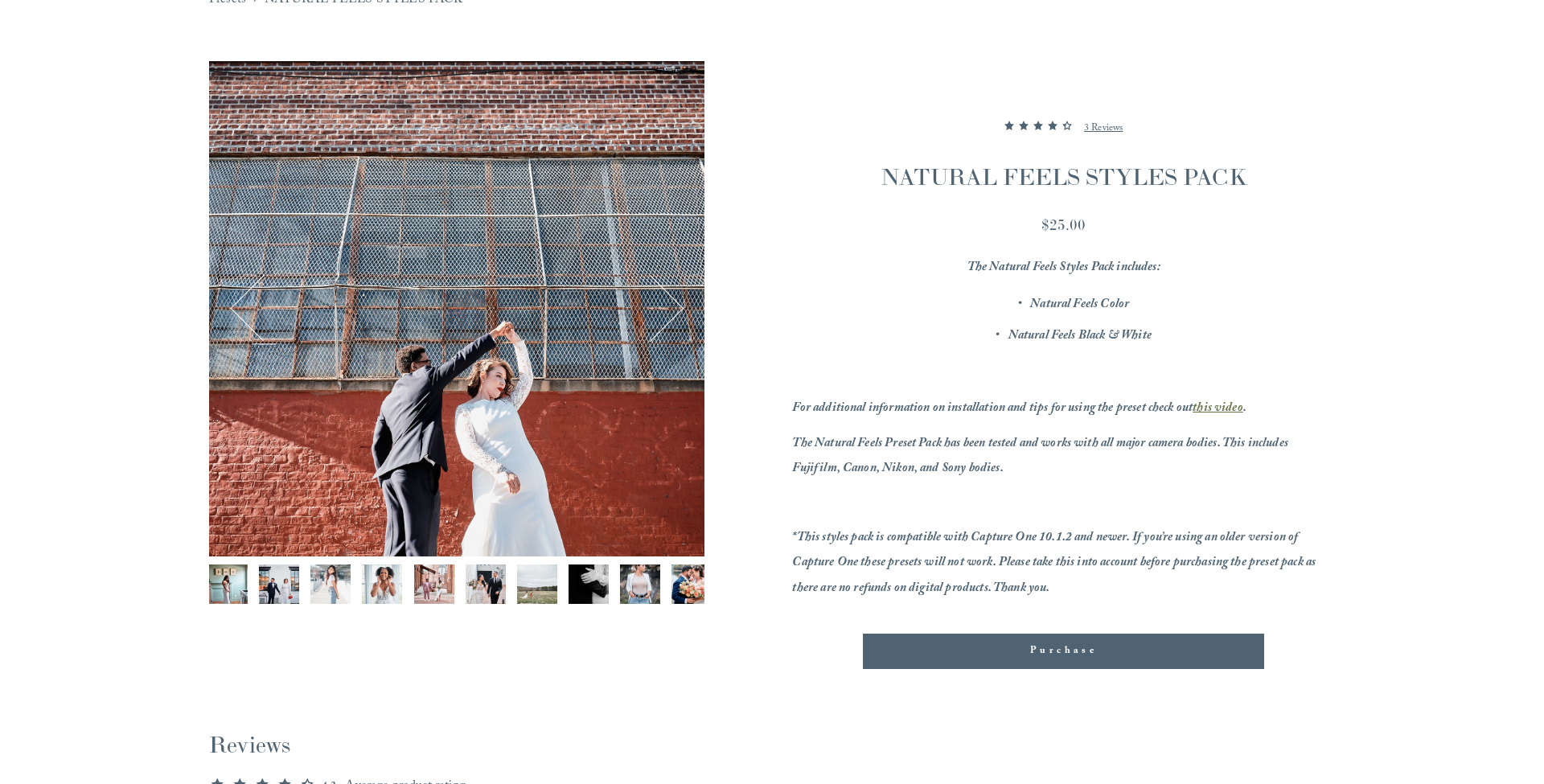
click at [676, 305] on button "Next" at bounding box center [650, 308] width 62 height 62
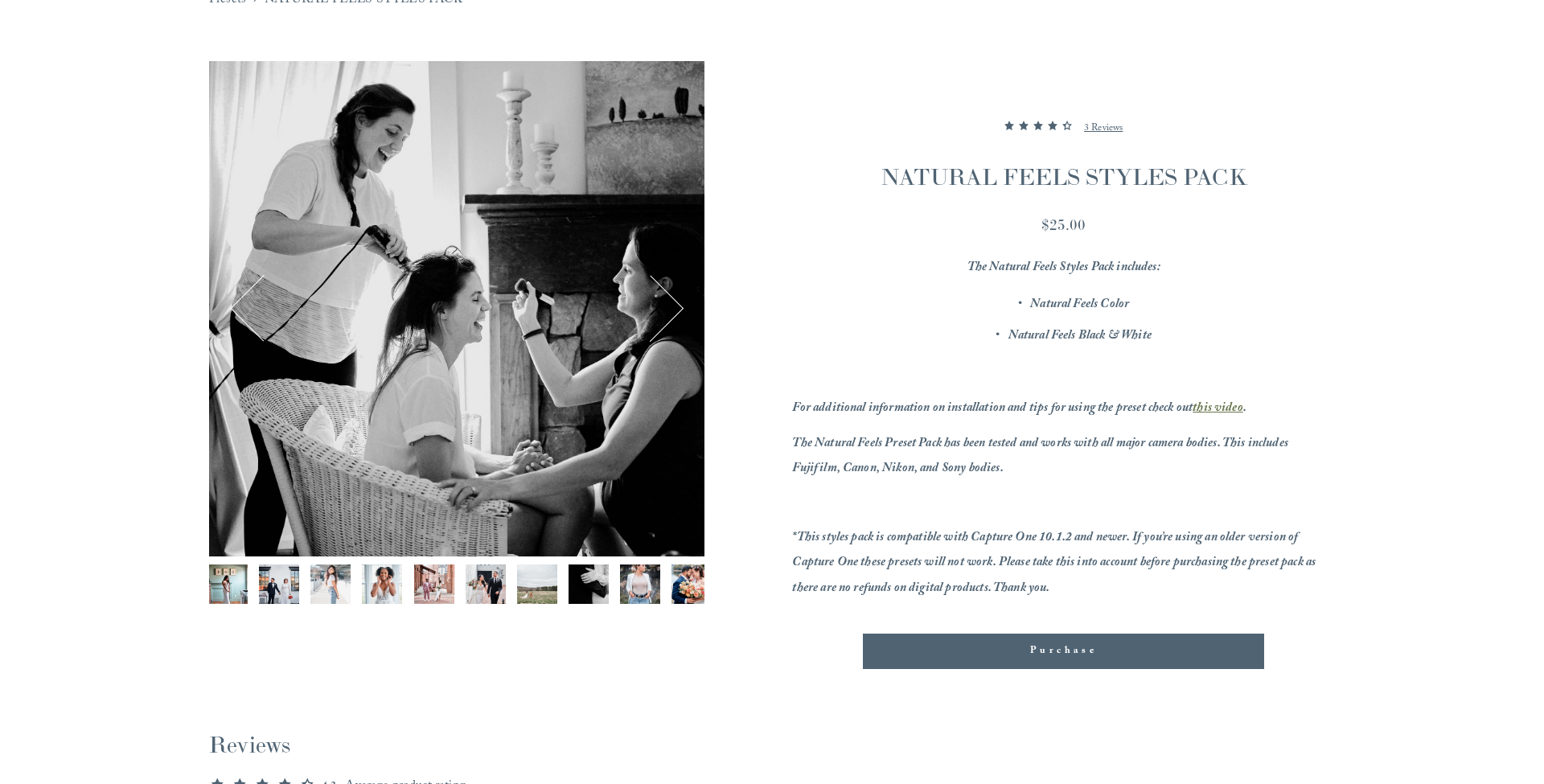
click at [676, 305] on button "Next" at bounding box center [650, 308] width 62 height 62
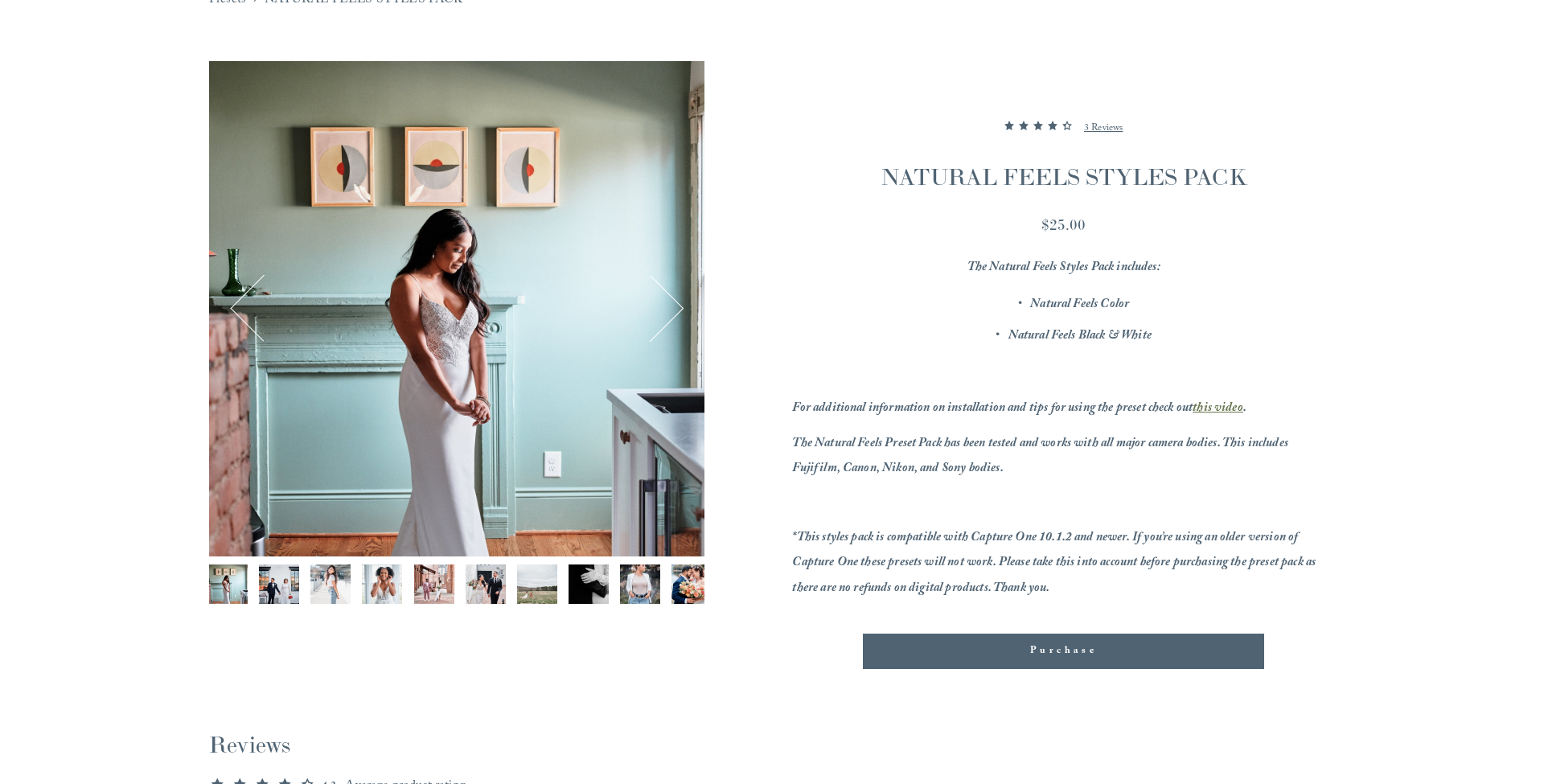
click at [676, 305] on button "Next" at bounding box center [650, 308] width 62 height 62
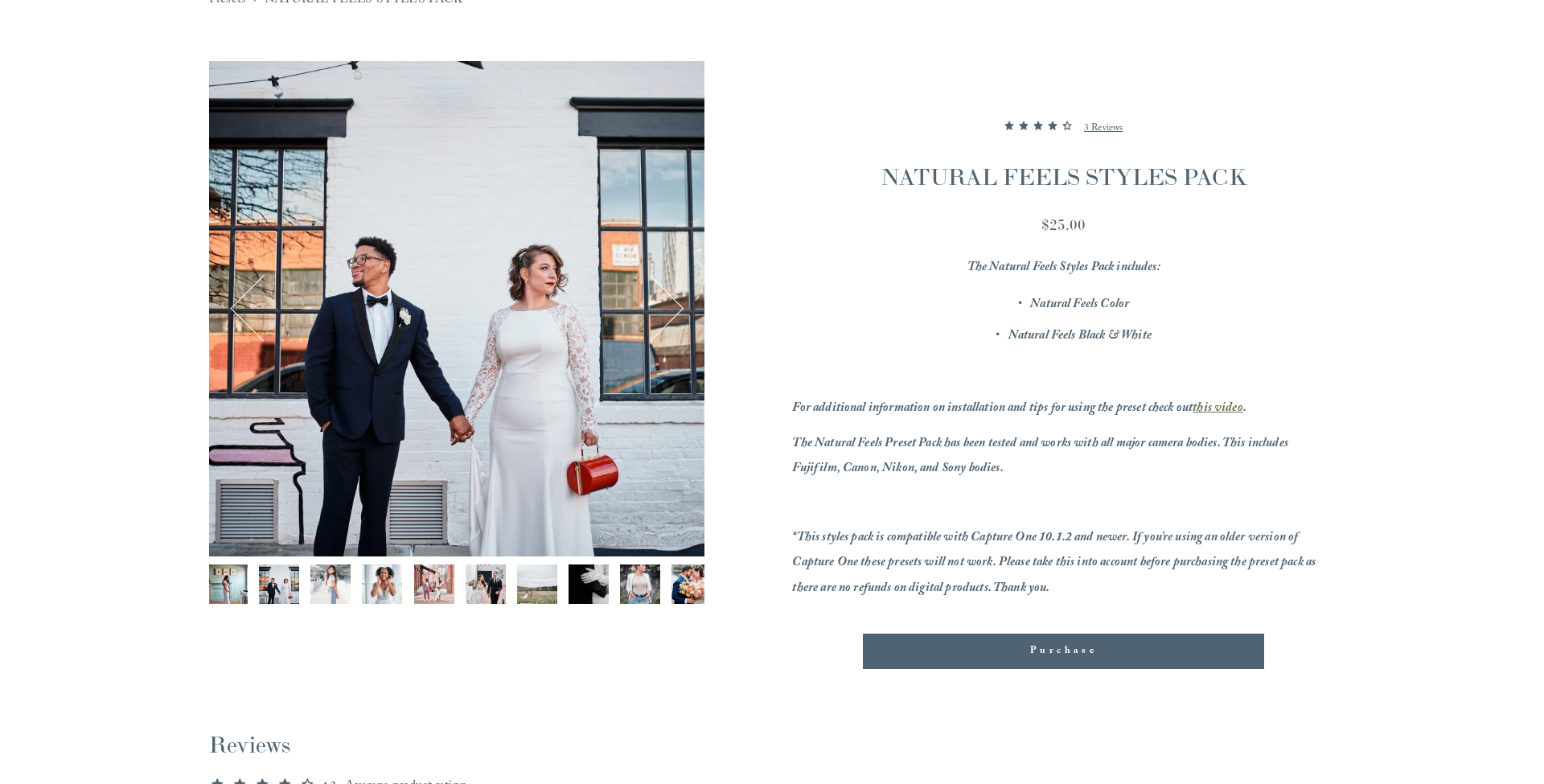
click at [676, 305] on button "Next" at bounding box center [650, 308] width 62 height 62
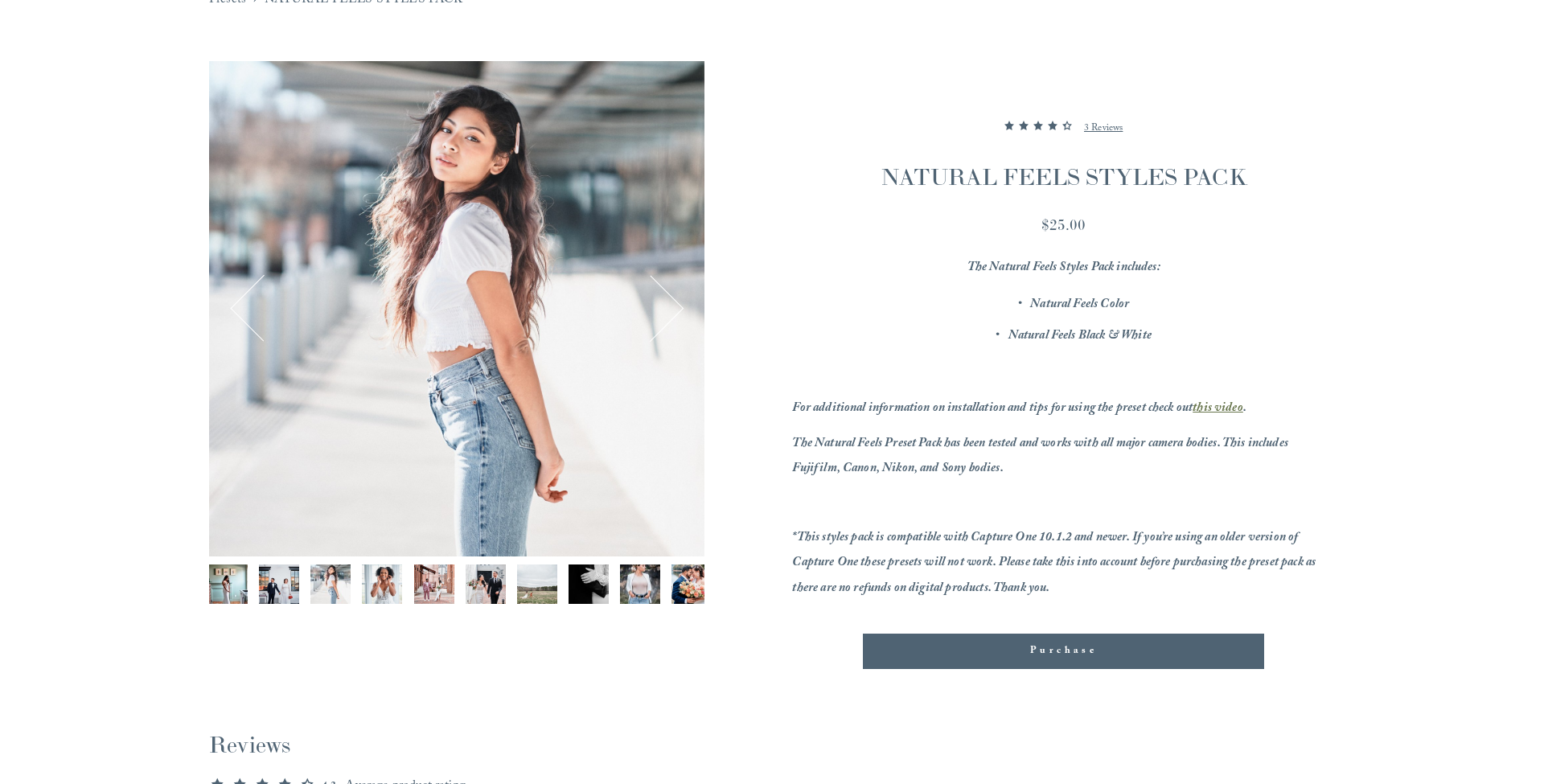
click at [676, 305] on button "Next" at bounding box center [650, 308] width 62 height 62
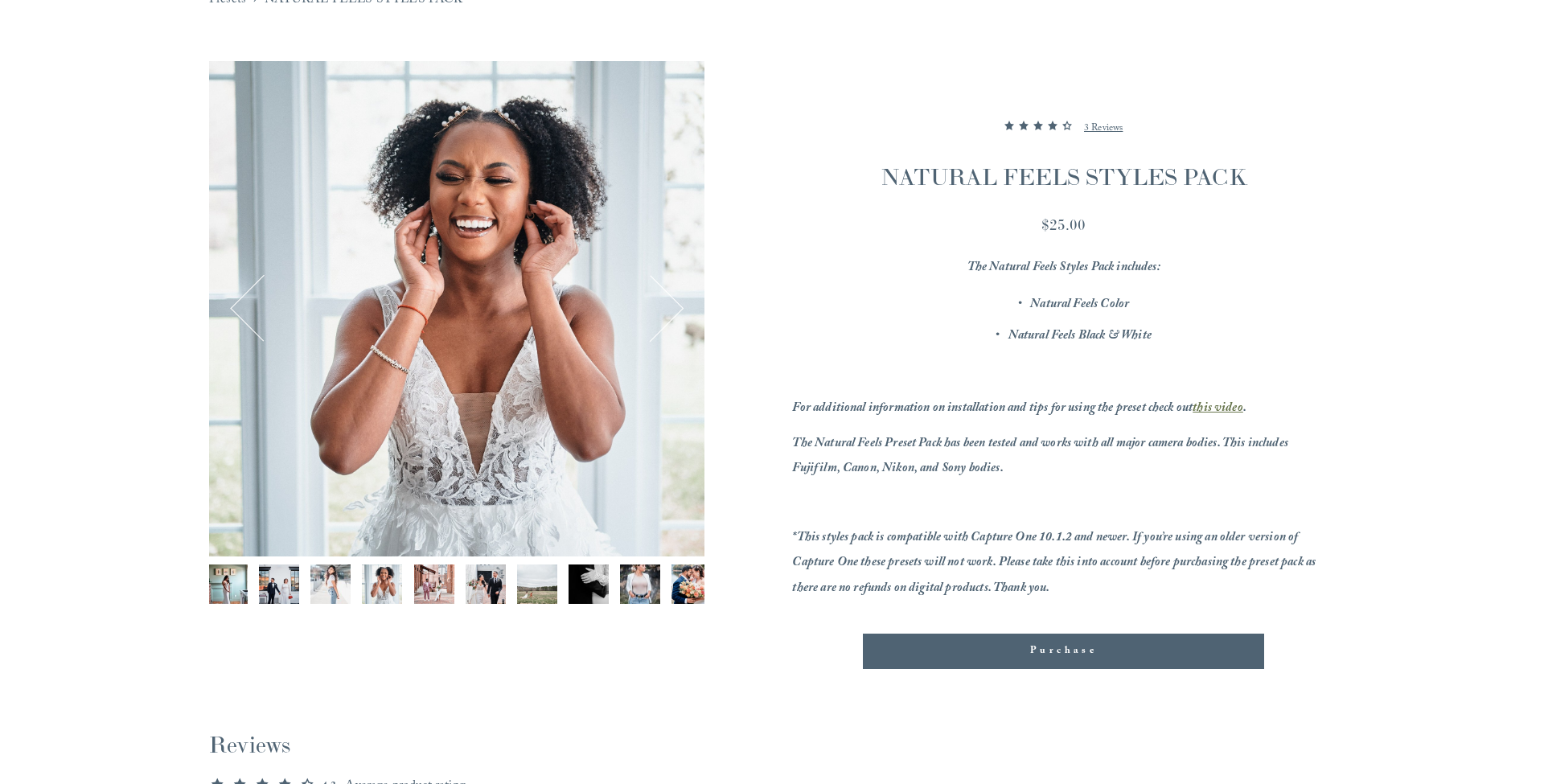
click at [1059, 329] on em "Natural Feels Black & White" at bounding box center [1080, 336] width 143 height 22
click at [684, 305] on div "Image 4 of 13" at bounding box center [456, 308] width 496 height 495
click at [680, 306] on button "Next" at bounding box center [650, 308] width 62 height 62
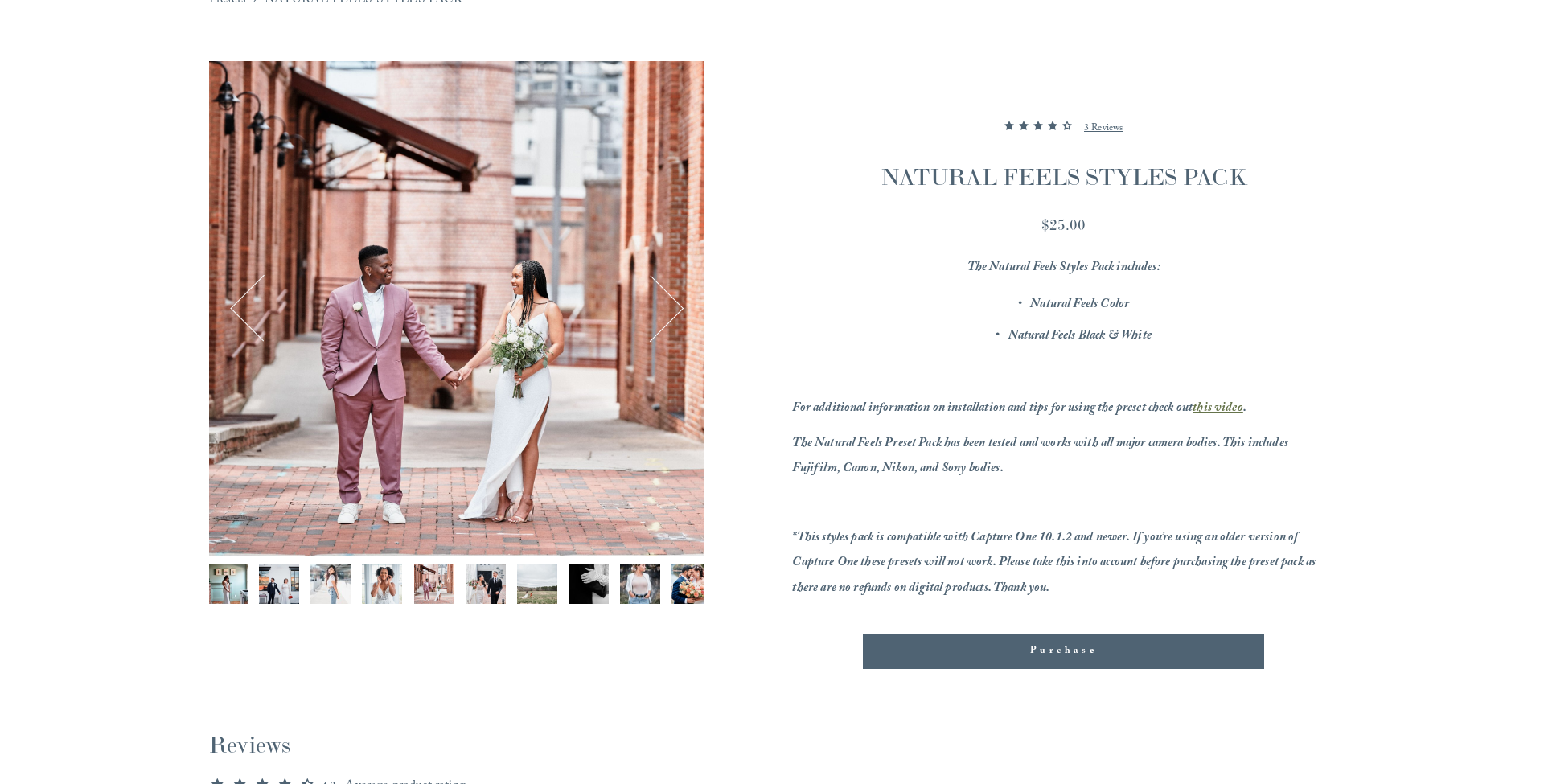
click at [680, 306] on button "Next" at bounding box center [650, 308] width 62 height 62
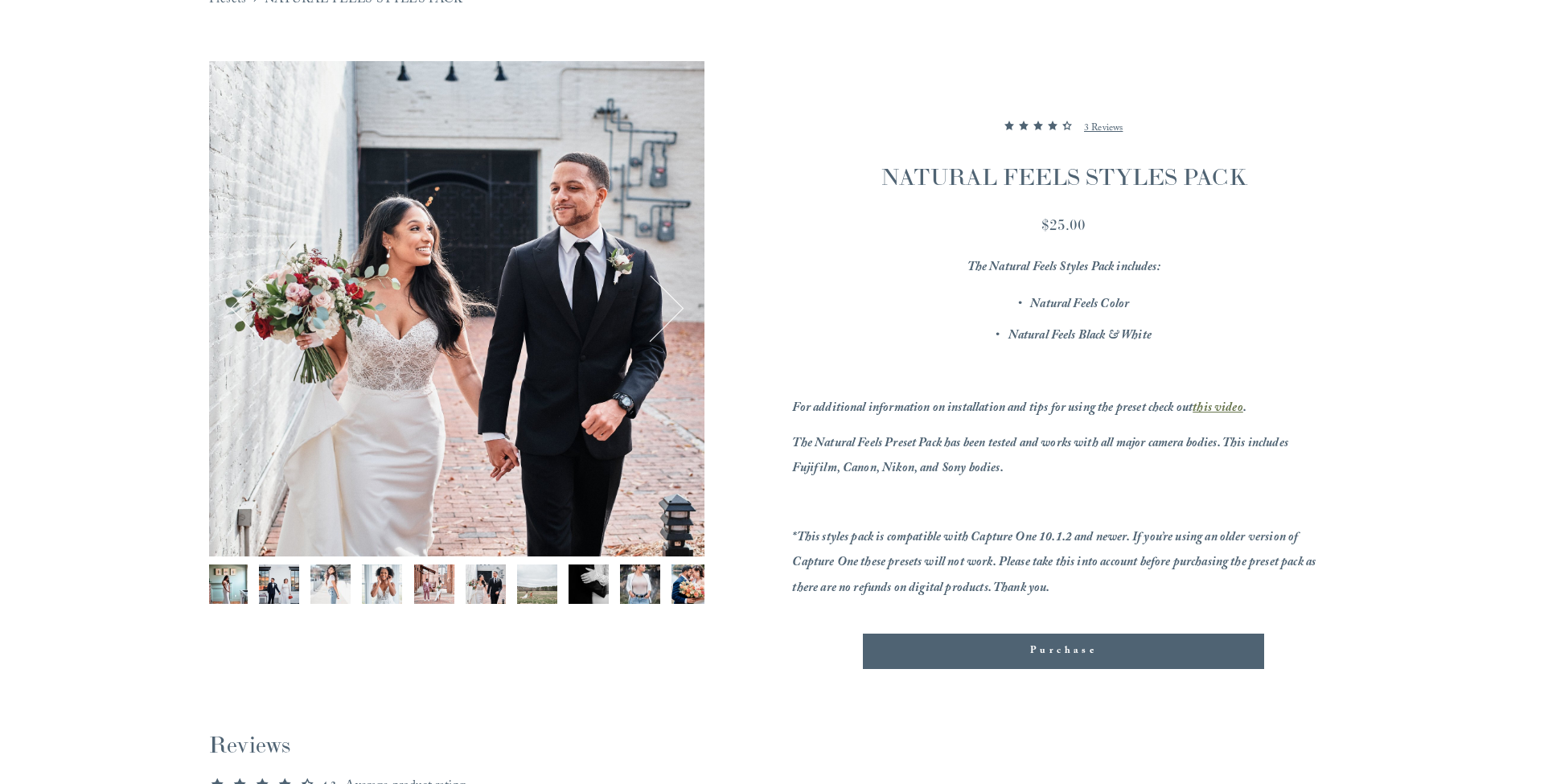
click at [680, 306] on button "Next" at bounding box center [650, 308] width 62 height 62
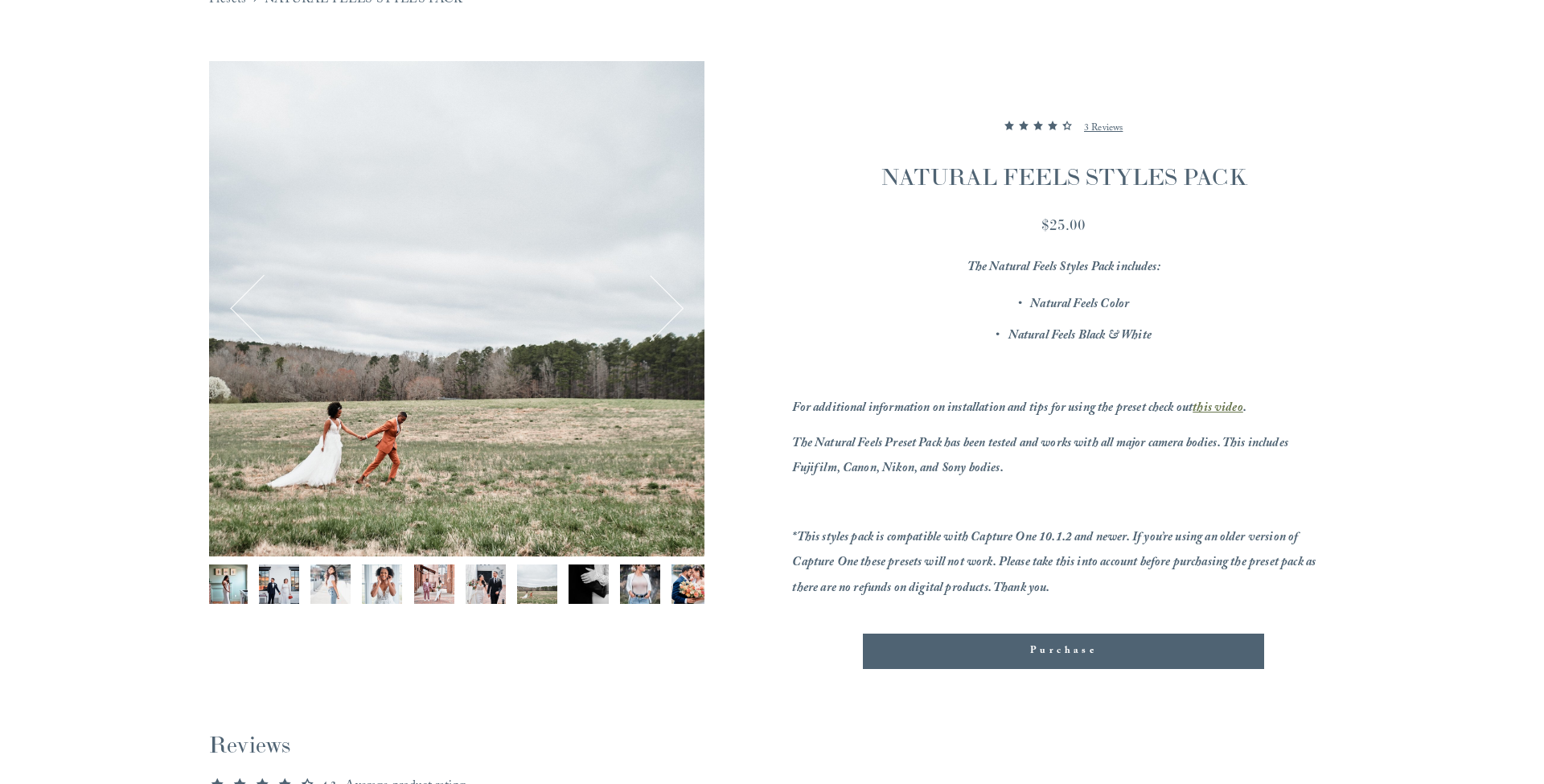
click at [680, 306] on button "Next" at bounding box center [650, 308] width 62 height 62
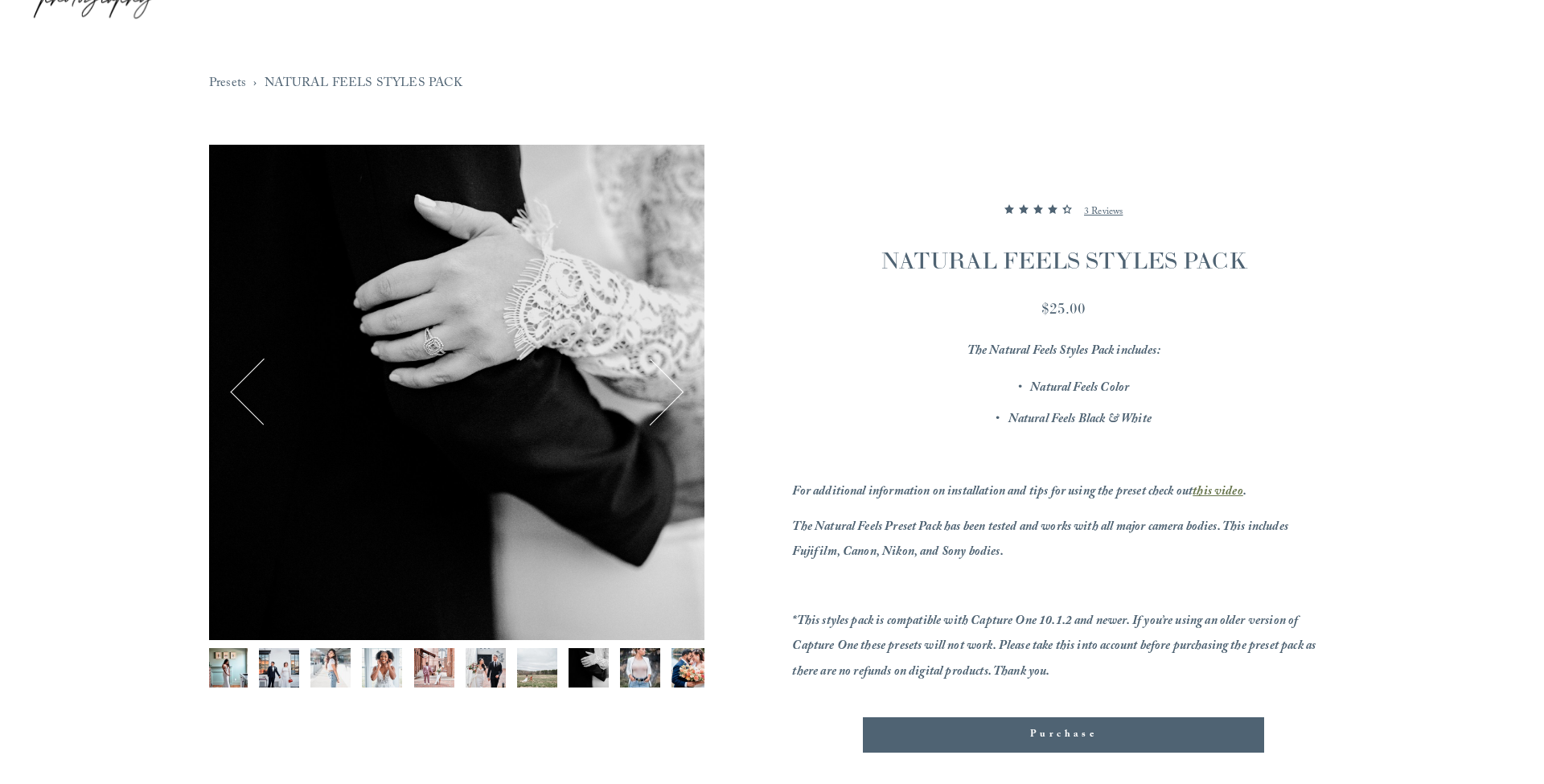
scroll to position [98, 0]
